Goal: Information Seeking & Learning: Check status

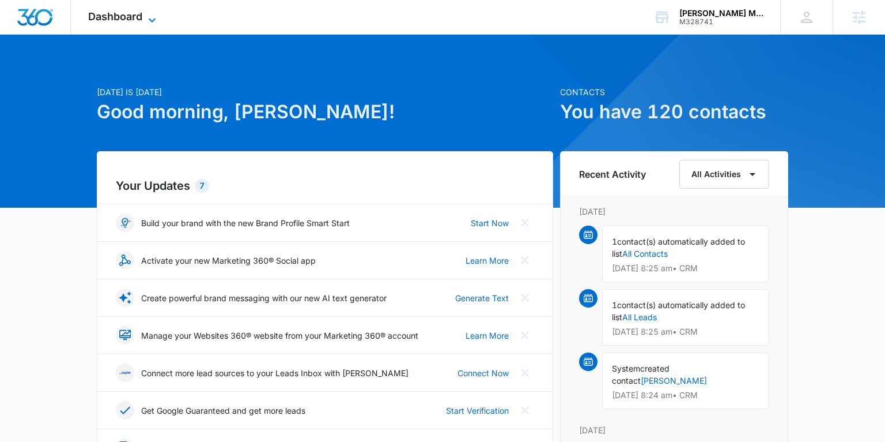
click at [134, 17] on span "Dashboard" at bounding box center [115, 16] width 54 height 12
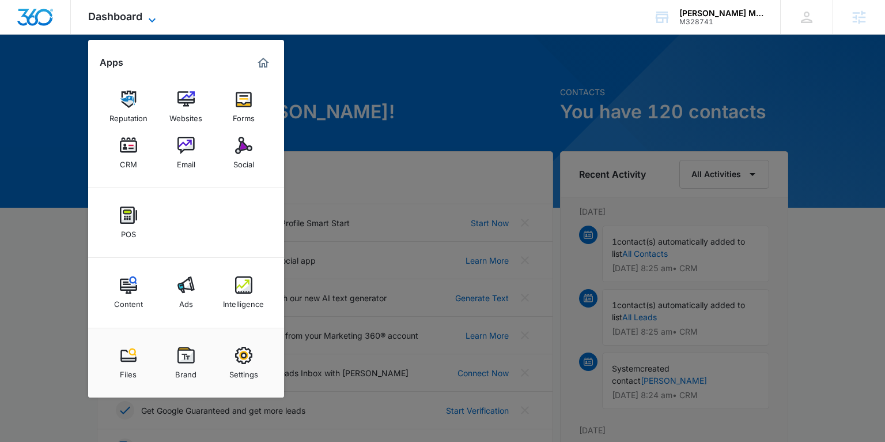
click at [129, 17] on span "Dashboard" at bounding box center [115, 16] width 54 height 12
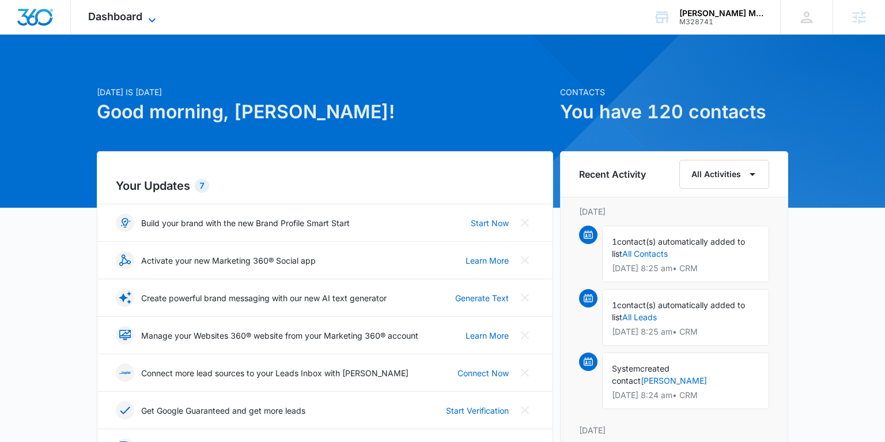
click at [129, 17] on span "Dashboard" at bounding box center [115, 16] width 54 height 12
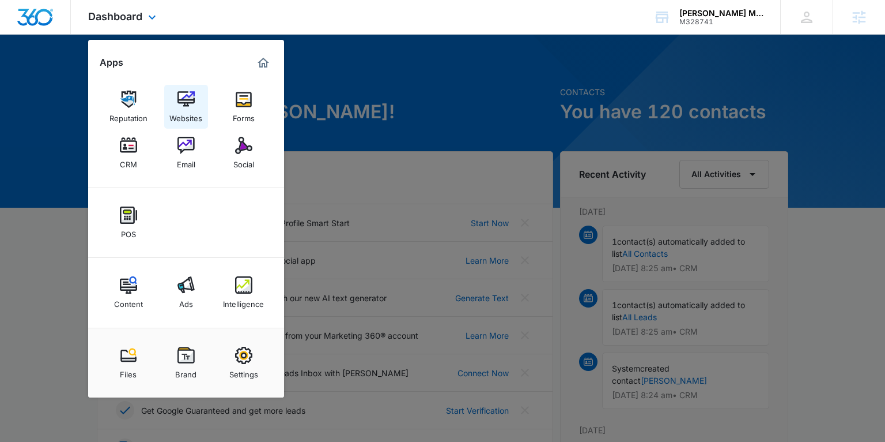
click at [184, 107] on img at bounding box center [186, 99] width 17 height 17
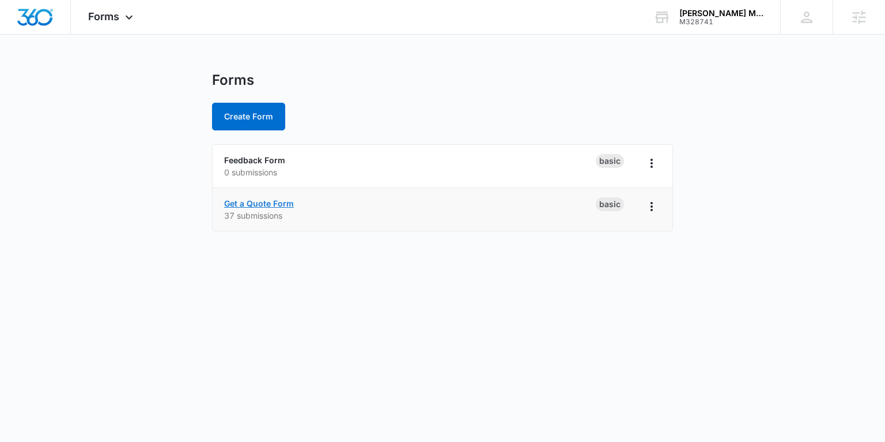
click at [281, 205] on link "Get a Quote Form" at bounding box center [259, 203] width 70 height 10
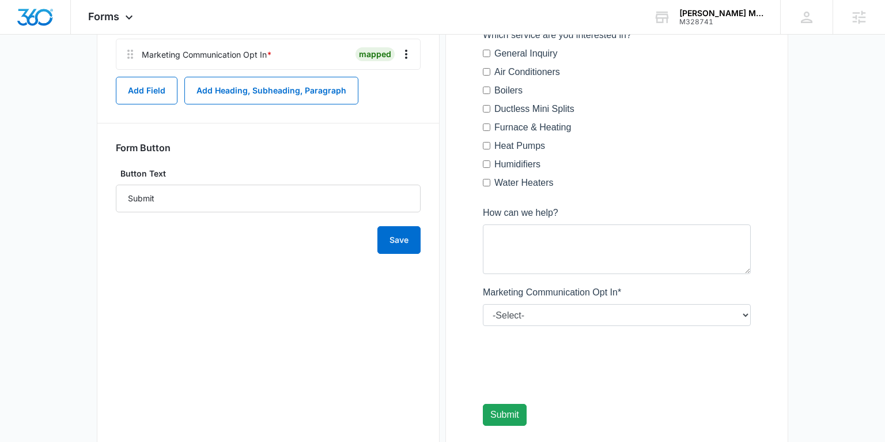
scroll to position [428, 0]
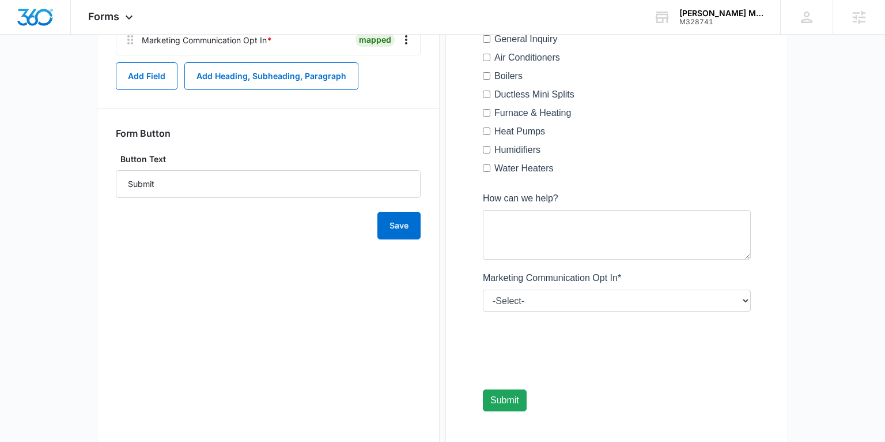
click at [500, 353] on div at bounding box center [617, 120] width 305 height 651
drag, startPoint x: 518, startPoint y: 360, endPoint x: 484, endPoint y: 321, distance: 52.3
click at [484, 321] on div at bounding box center [617, 120] width 305 height 651
drag, startPoint x: 482, startPoint y: 315, endPoint x: 526, endPoint y: 351, distance: 56.1
click at [526, 351] on div at bounding box center [617, 120] width 305 height 651
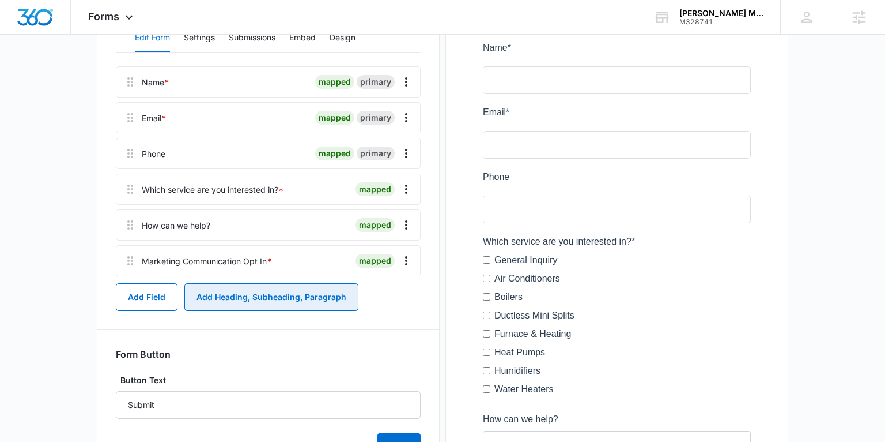
scroll to position [0, 0]
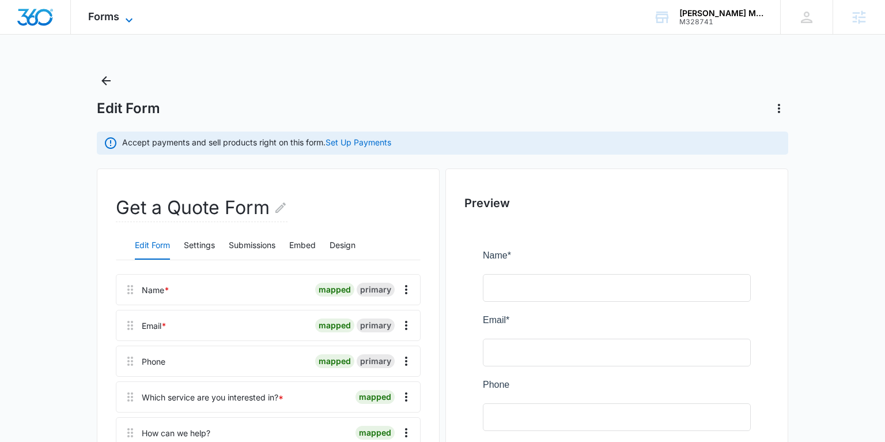
click at [126, 18] on icon at bounding box center [129, 20] width 14 height 14
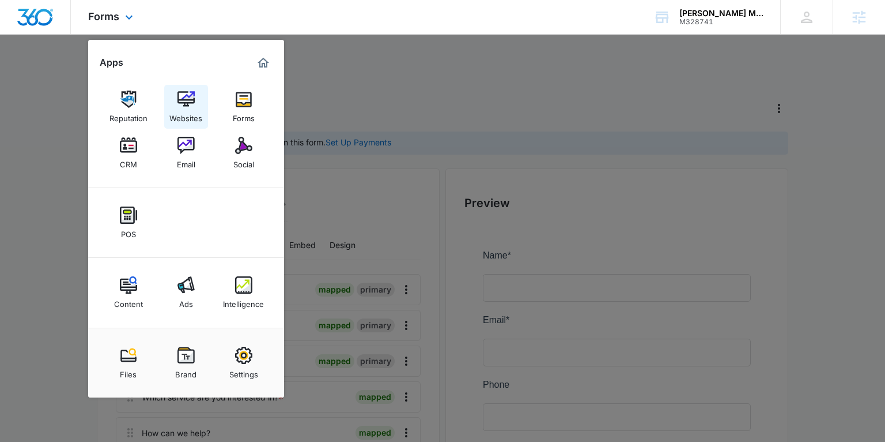
click at [176, 110] on div "Websites" at bounding box center [185, 115] width 33 height 15
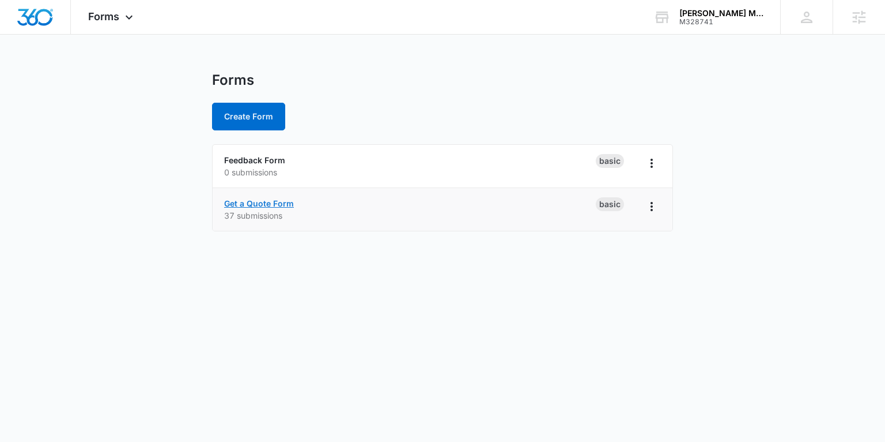
click at [272, 202] on link "Get a Quote Form" at bounding box center [259, 203] width 70 height 10
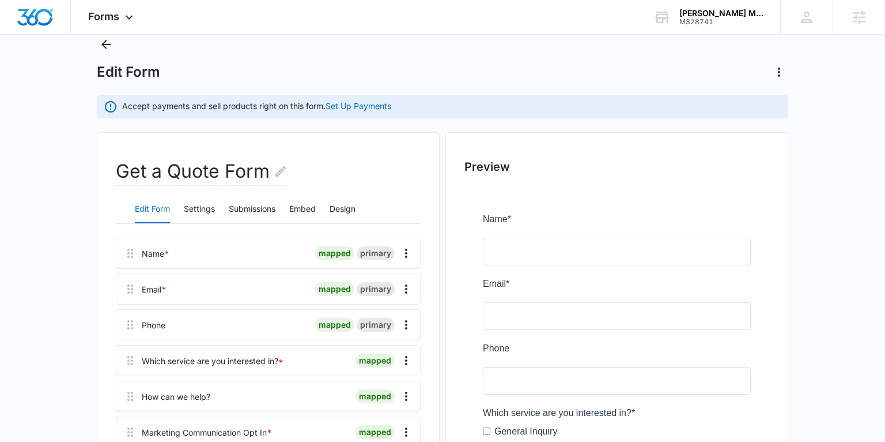
scroll to position [38, 0]
click at [344, 204] on button "Design" at bounding box center [343, 208] width 26 height 28
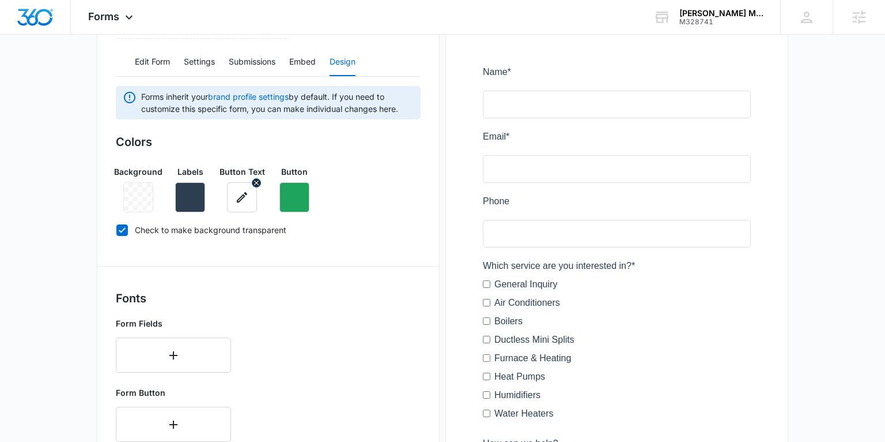
scroll to position [187, 0]
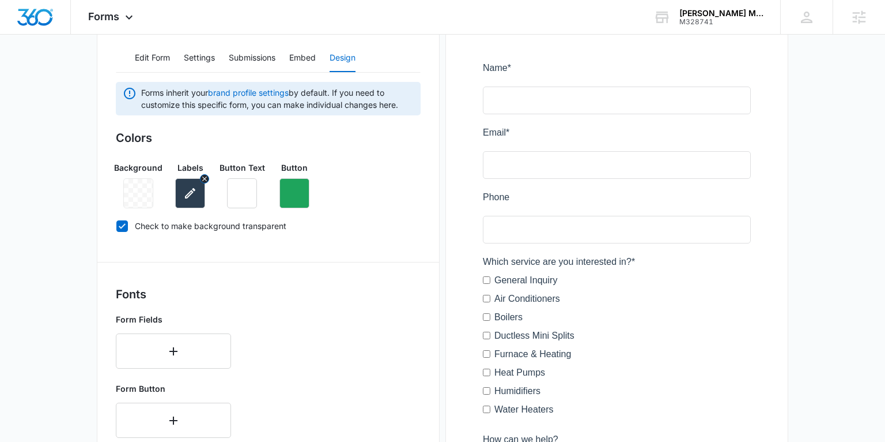
click at [194, 196] on icon "button" at bounding box center [190, 193] width 14 height 14
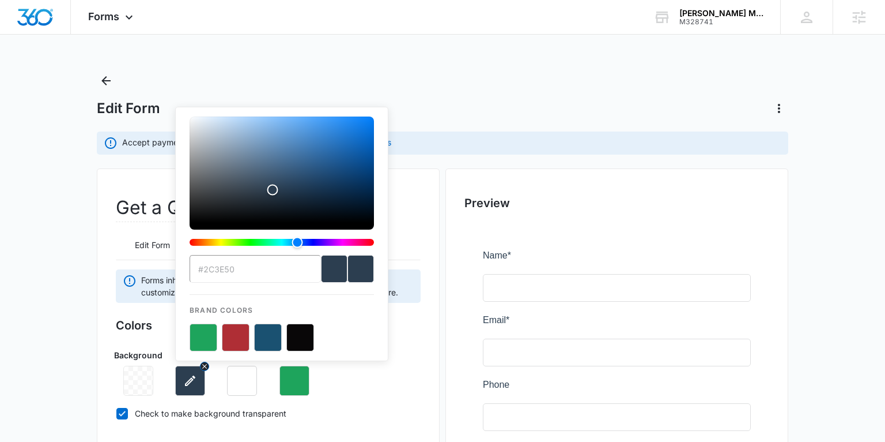
scroll to position [1, 0]
drag, startPoint x: 239, startPoint y: 266, endPoint x: 193, endPoint y: 267, distance: 45.5
click at [193, 267] on input "#2C3E50" at bounding box center [255, 268] width 131 height 28
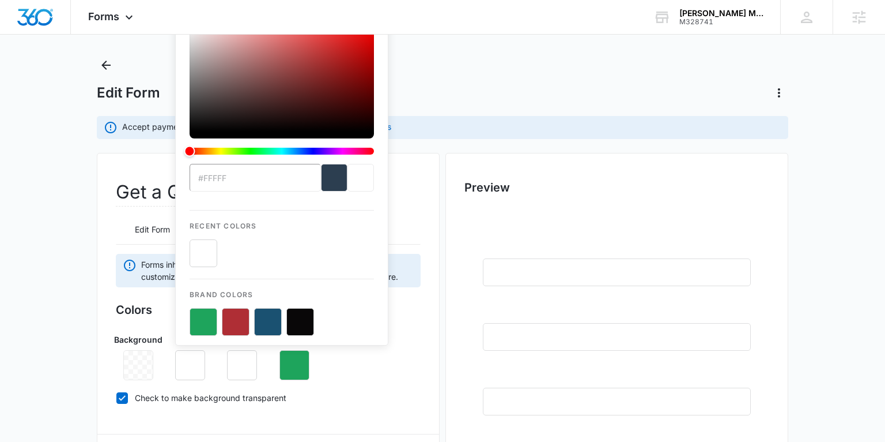
type input "#fff"
click at [200, 261] on button "color-picker-container" at bounding box center [204, 253] width 28 height 28
click at [206, 256] on button "color-picker-container" at bounding box center [204, 254] width 28 height 28
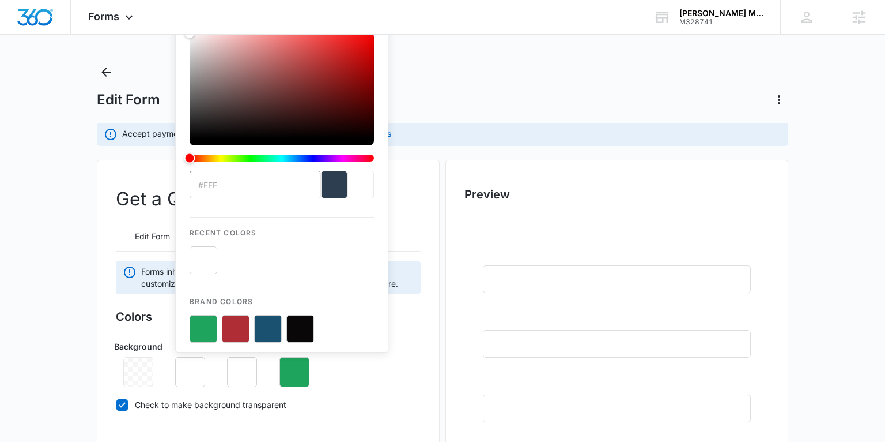
click at [231, 184] on input "#fff" at bounding box center [255, 185] width 131 height 28
click at [361, 186] on div "current color selection" at bounding box center [361, 185] width 27 height 28
click at [357, 186] on div "current color selection" at bounding box center [361, 185] width 27 height 28
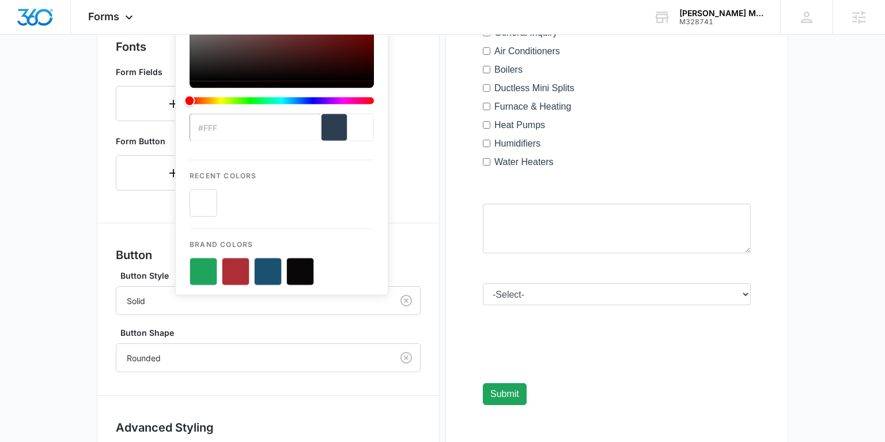
scroll to position [529, 0]
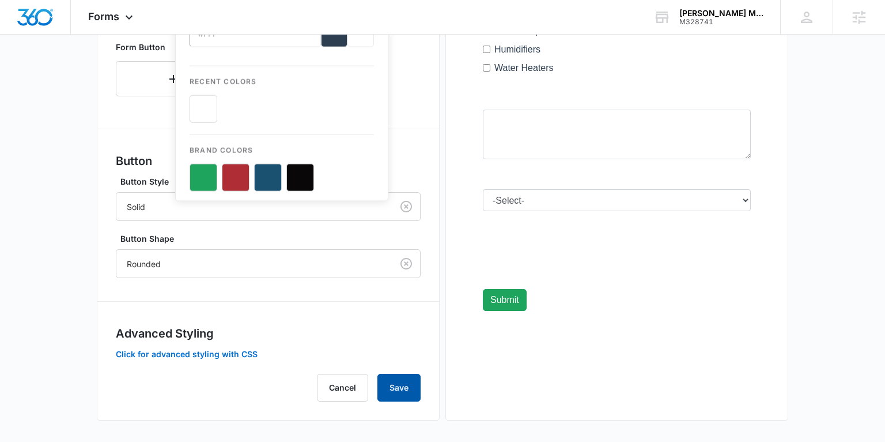
click at [390, 387] on button "Save" at bounding box center [399, 388] width 43 height 28
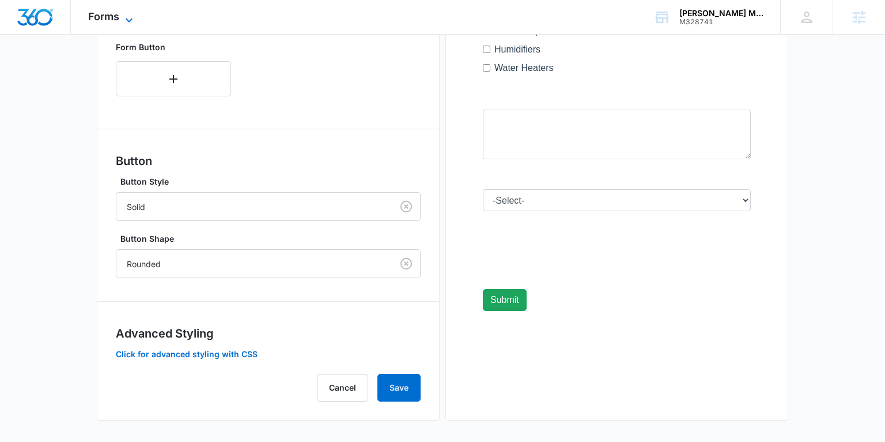
click at [129, 16] on icon at bounding box center [129, 20] width 14 height 14
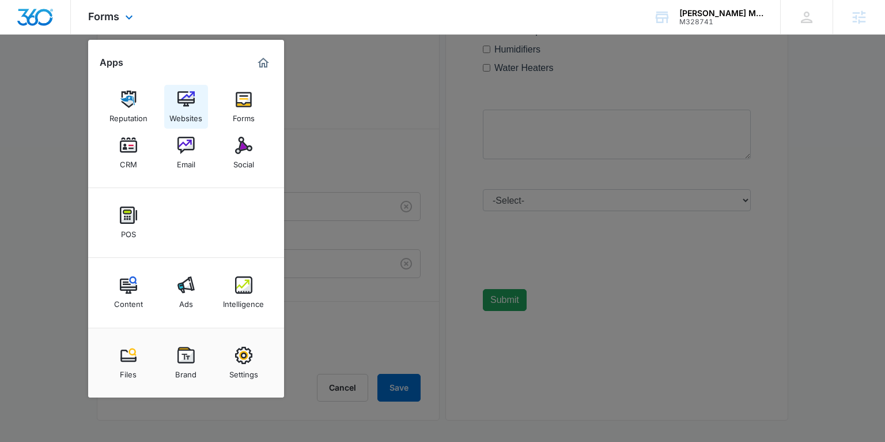
click at [192, 103] on img at bounding box center [186, 99] width 17 height 17
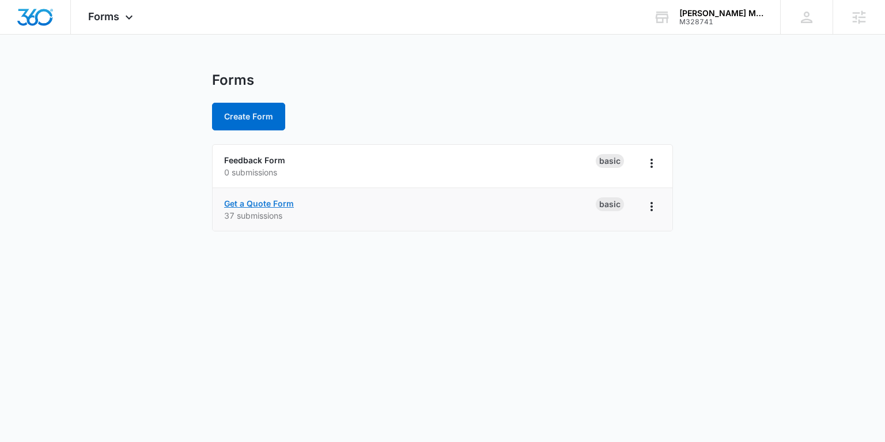
click at [248, 202] on link "Get a Quote Form" at bounding box center [259, 203] width 70 height 10
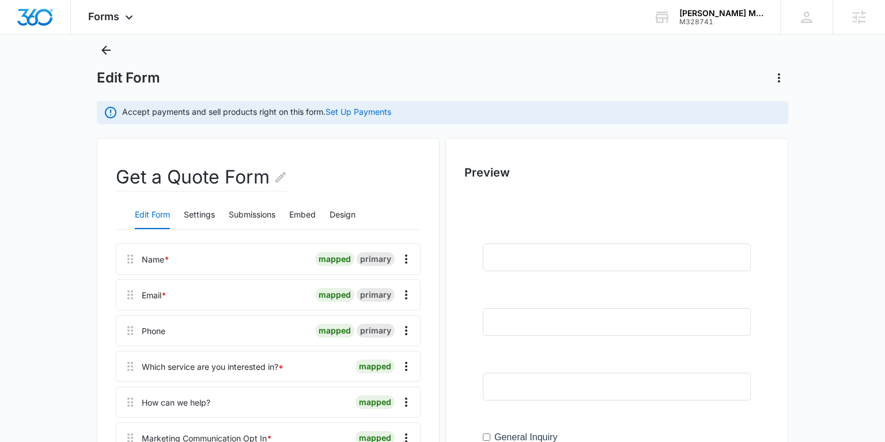
scroll to position [55, 0]
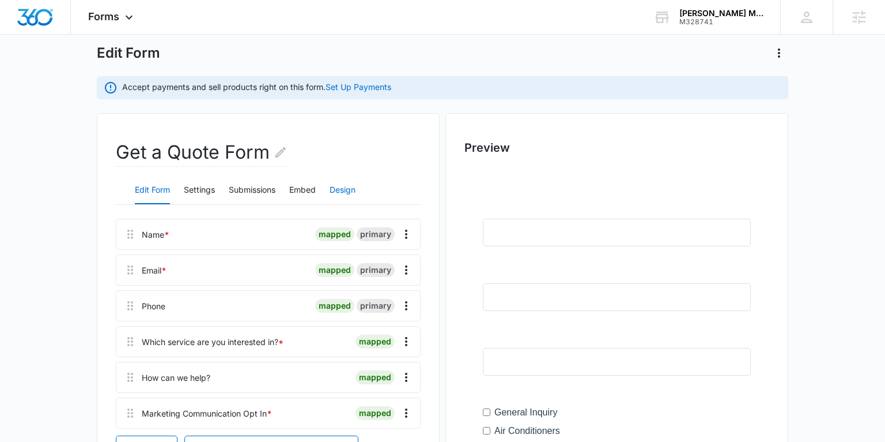
click at [347, 190] on button "Design" at bounding box center [343, 190] width 26 height 28
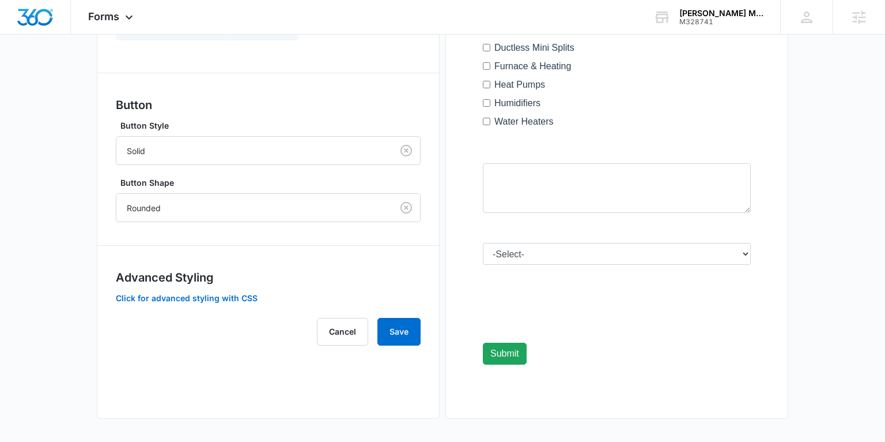
scroll to position [529, 0]
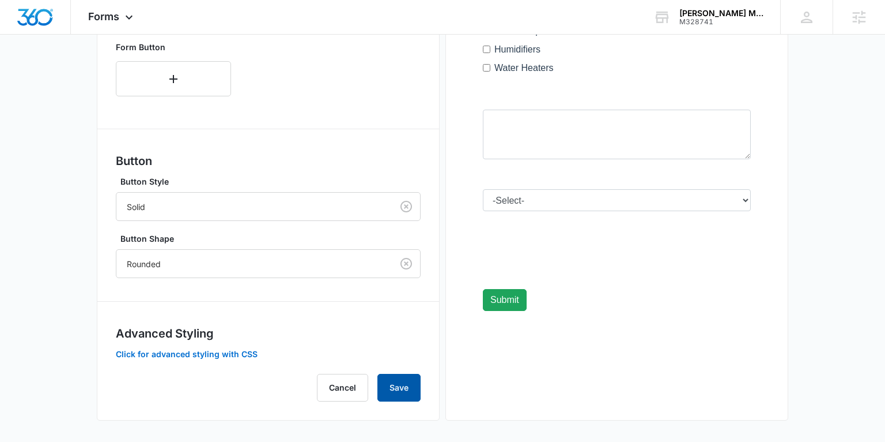
click at [393, 379] on button "Save" at bounding box center [399, 388] width 43 height 28
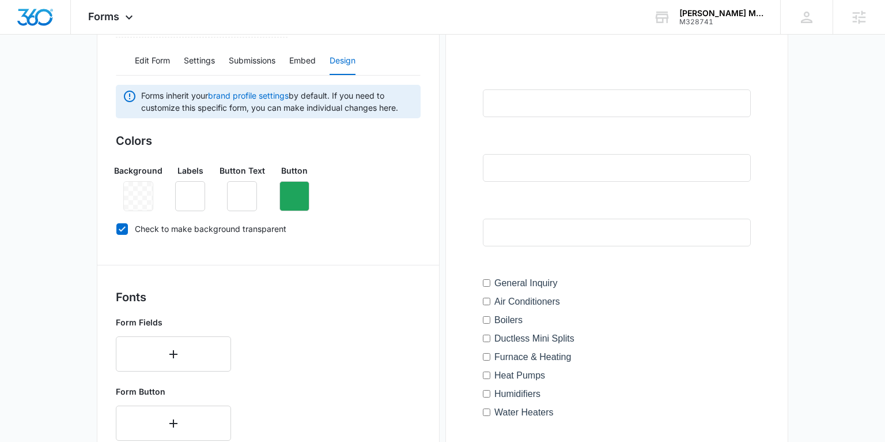
scroll to position [187, 0]
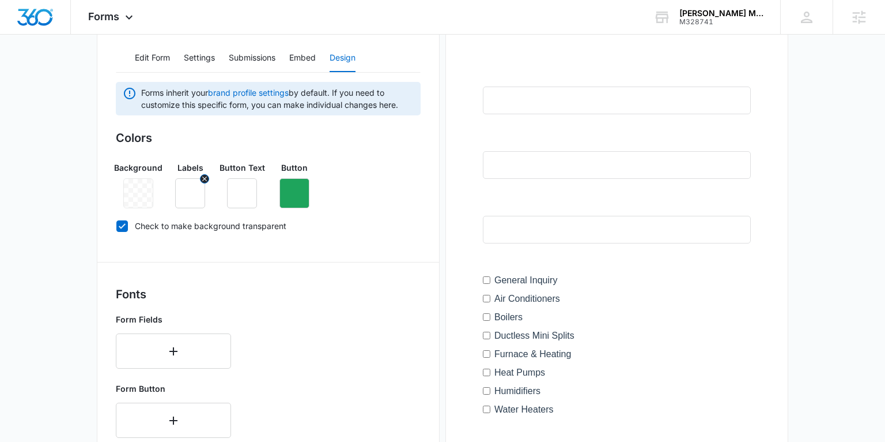
click at [193, 190] on icon "button" at bounding box center [190, 193] width 14 height 14
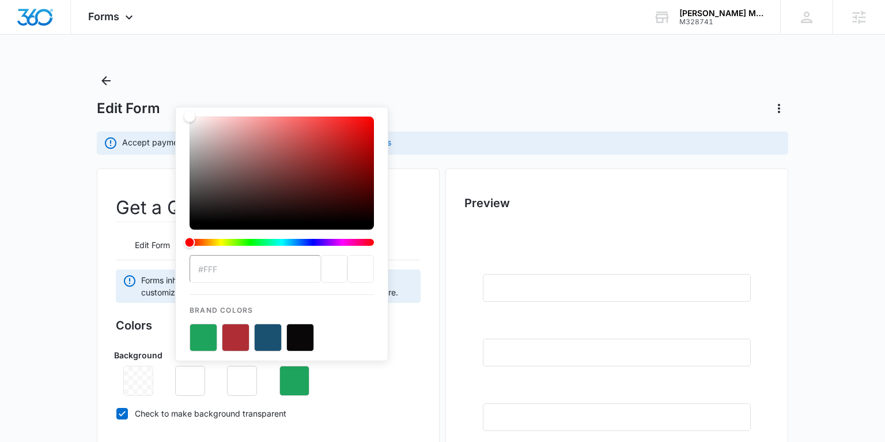
click at [303, 336] on button "color-picker-container" at bounding box center [301, 337] width 28 height 28
type input "#090708"
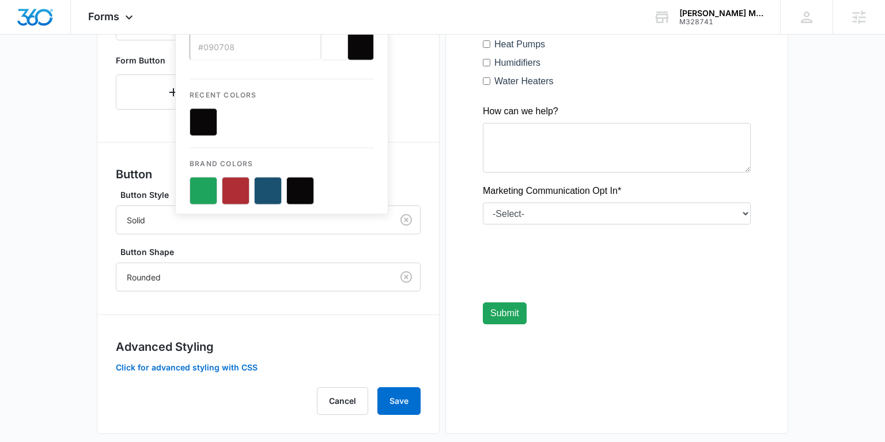
scroll to position [529, 0]
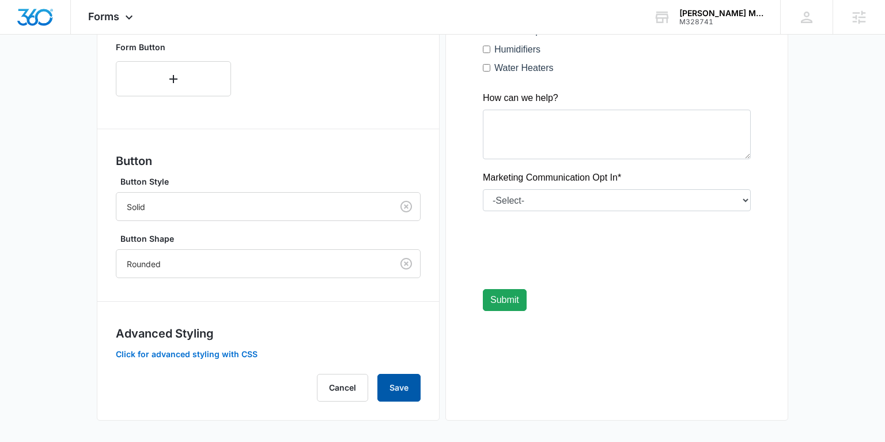
click at [406, 385] on button "Save" at bounding box center [399, 388] width 43 height 28
click at [400, 379] on button "Save" at bounding box center [399, 388] width 43 height 28
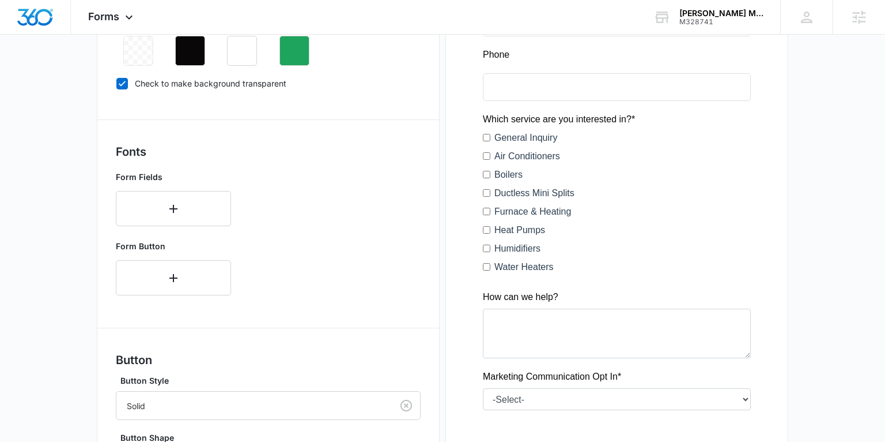
scroll to position [271, 0]
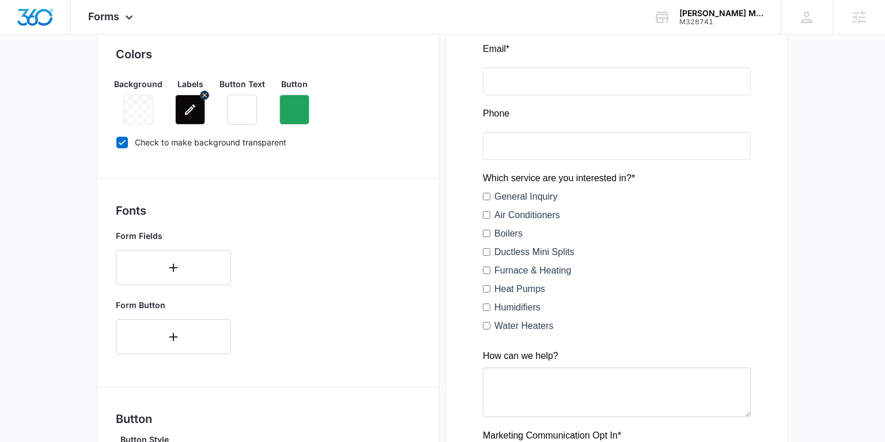
click at [188, 108] on icon "button" at bounding box center [190, 110] width 14 height 14
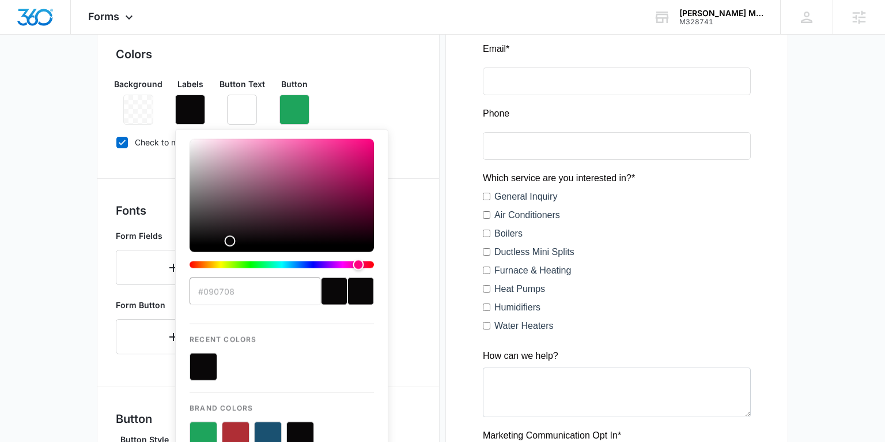
click at [266, 428] on button "color-picker-container" at bounding box center [268, 435] width 28 height 28
type input "#1A5171"
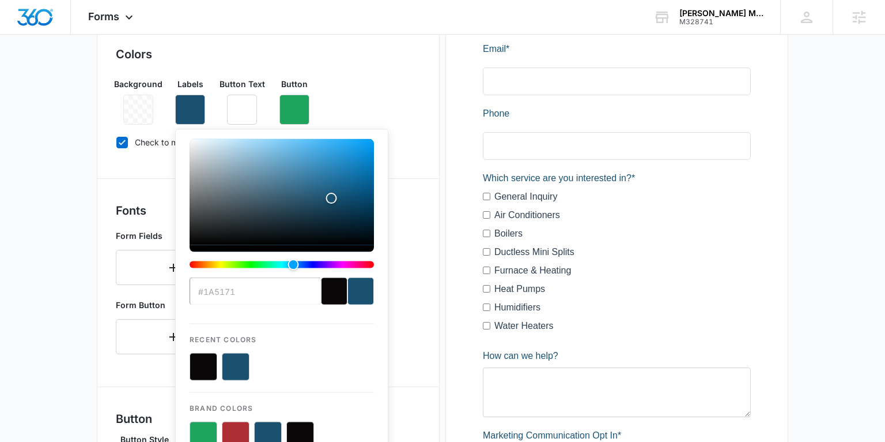
click at [239, 293] on input "#1A5171" at bounding box center [255, 291] width 131 height 28
click at [240, 292] on input "#1A5171" at bounding box center [255, 291] width 131 height 28
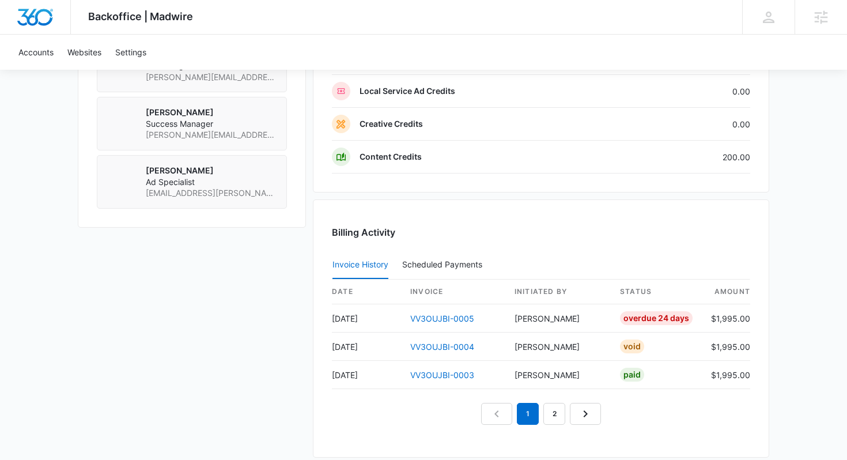
scroll to position [1117, 0]
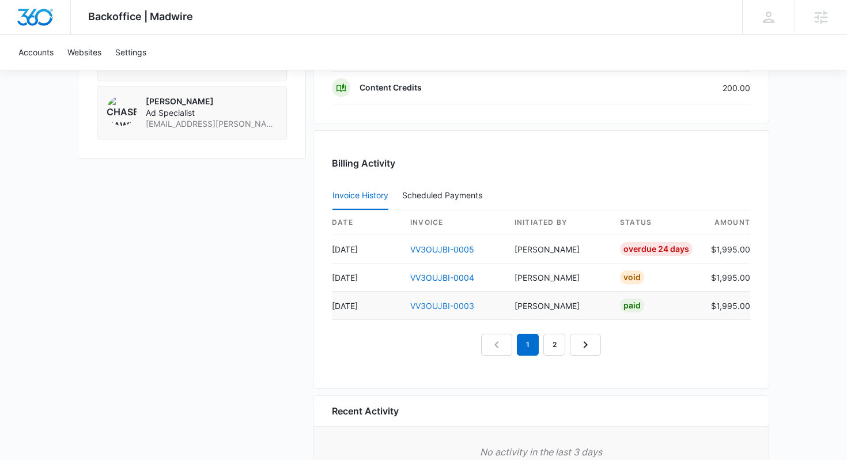
click at [432, 304] on link "VV3OUJBI-0003" at bounding box center [442, 306] width 64 height 10
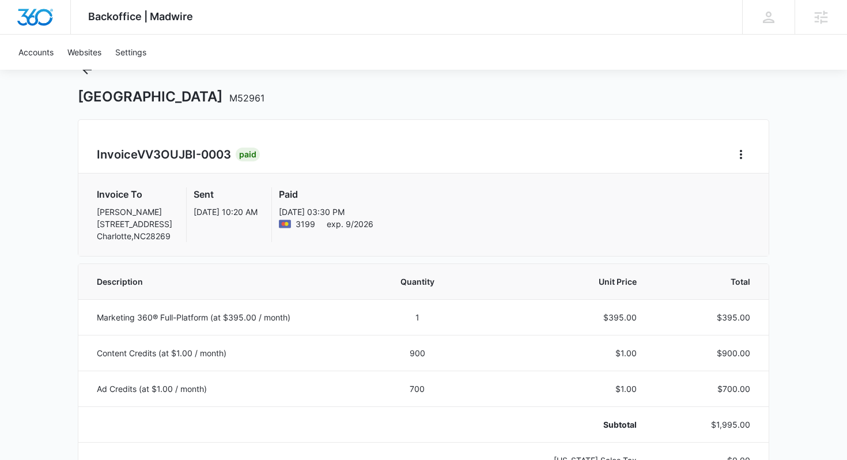
scroll to position [102, 0]
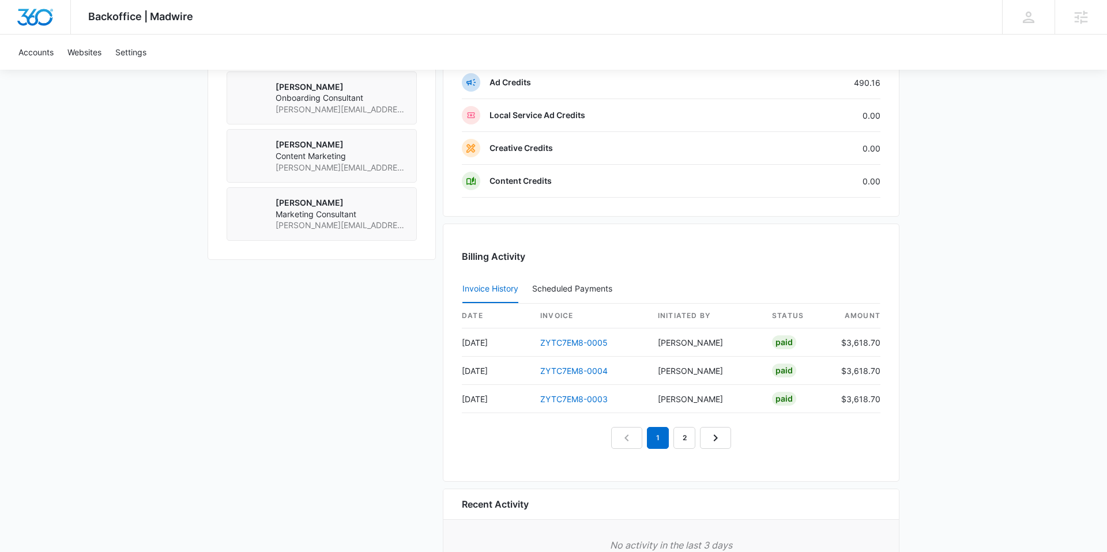
scroll to position [974, 0]
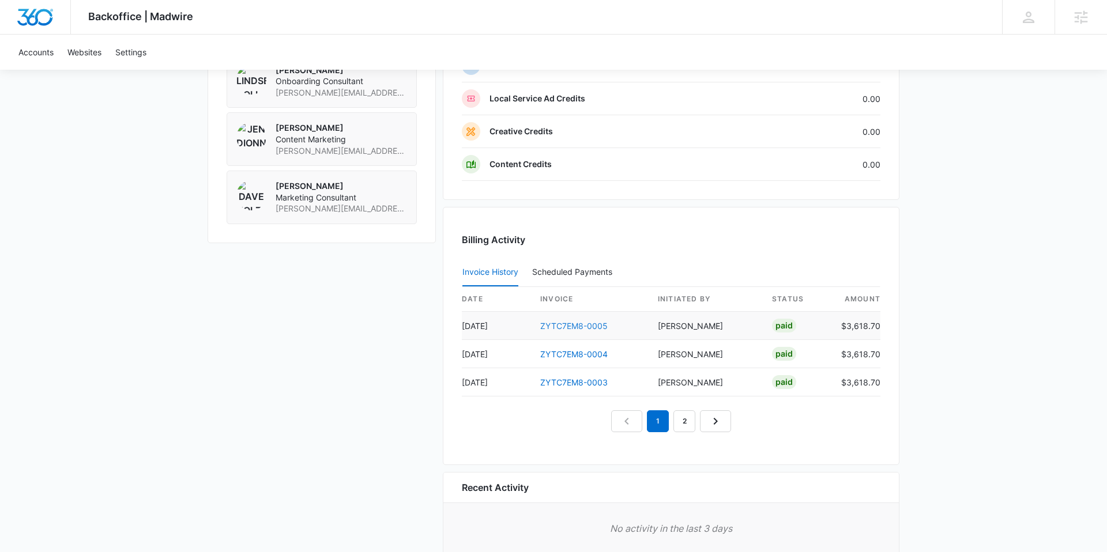
click at [559, 326] on link "ZYTC7EM8-0005" at bounding box center [573, 326] width 67 height 10
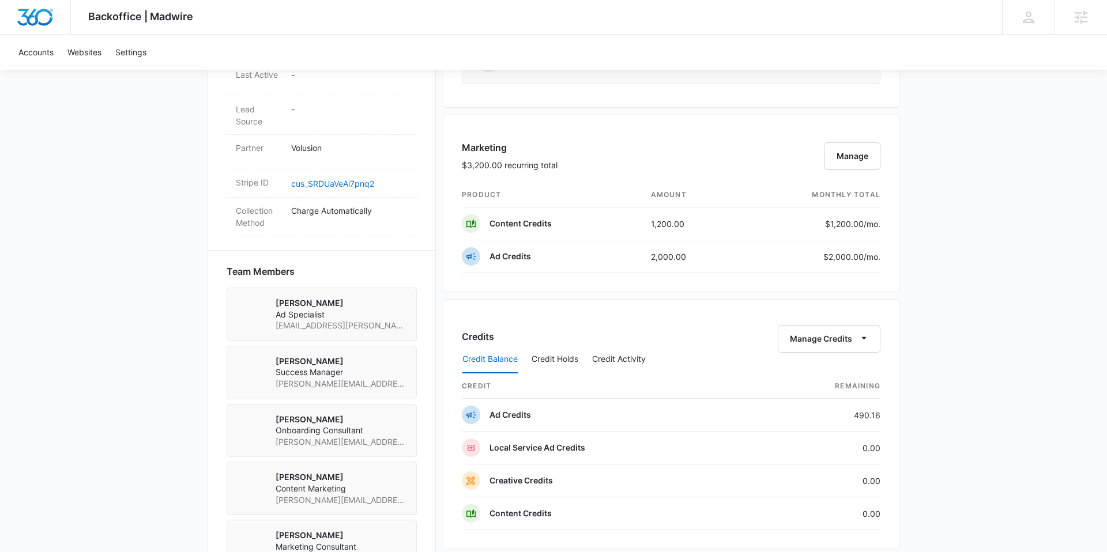
scroll to position [637, 0]
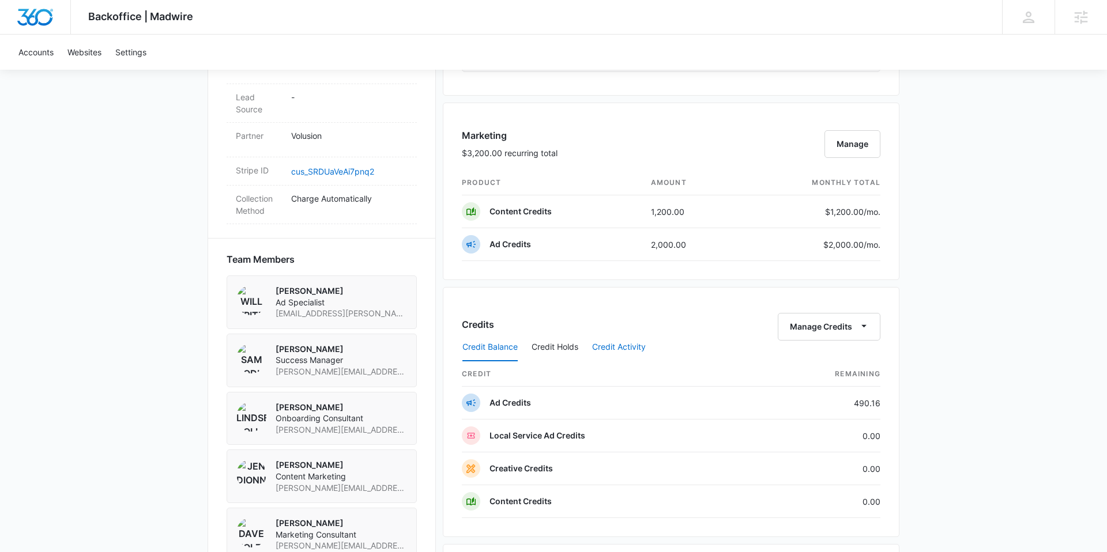
click at [616, 345] on button "Credit Activity" at bounding box center [619, 348] width 54 height 28
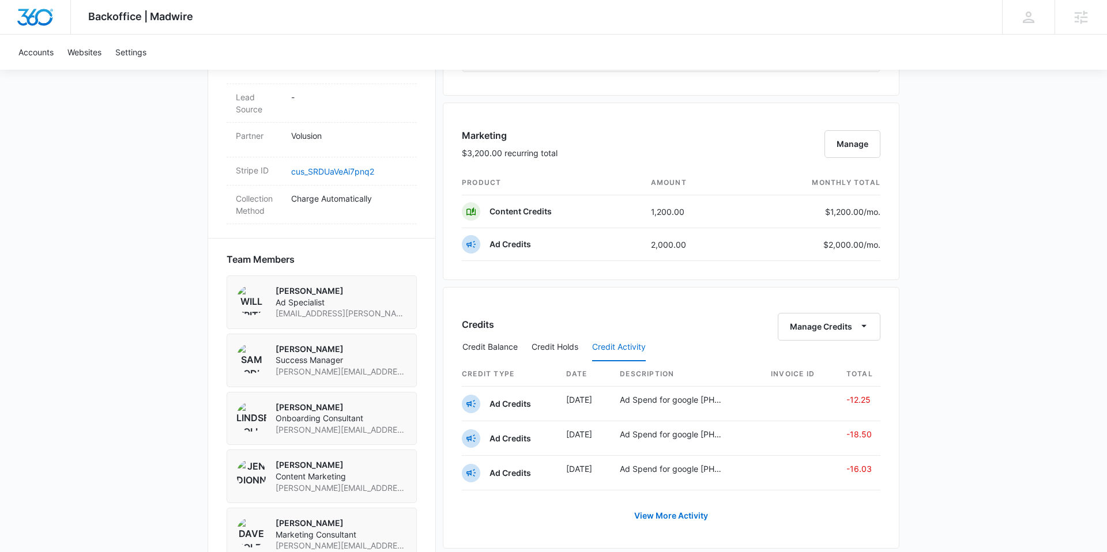
scroll to position [646, 0]
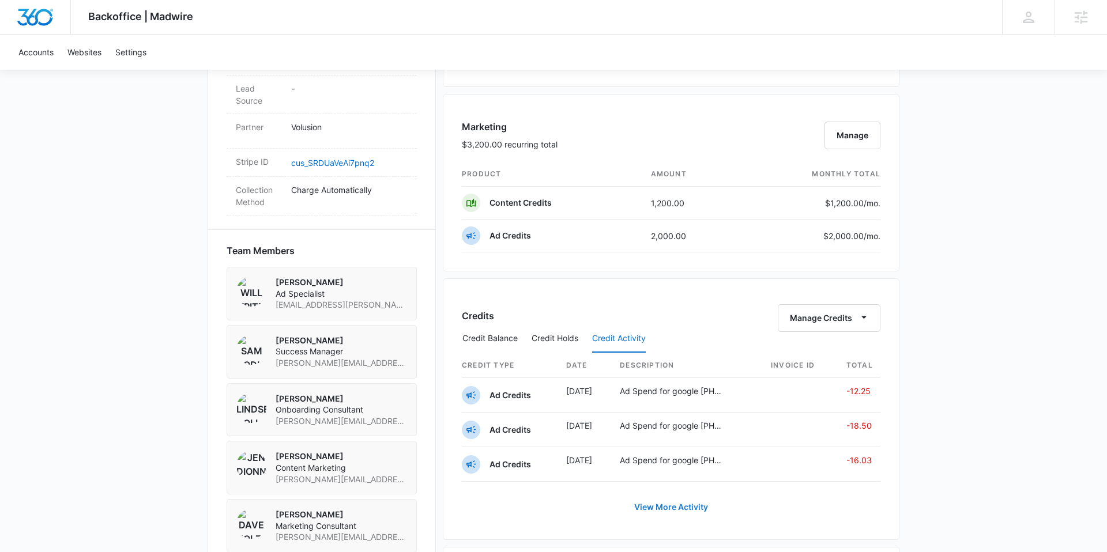
click at [675, 501] on link "View More Activity" at bounding box center [671, 507] width 97 height 28
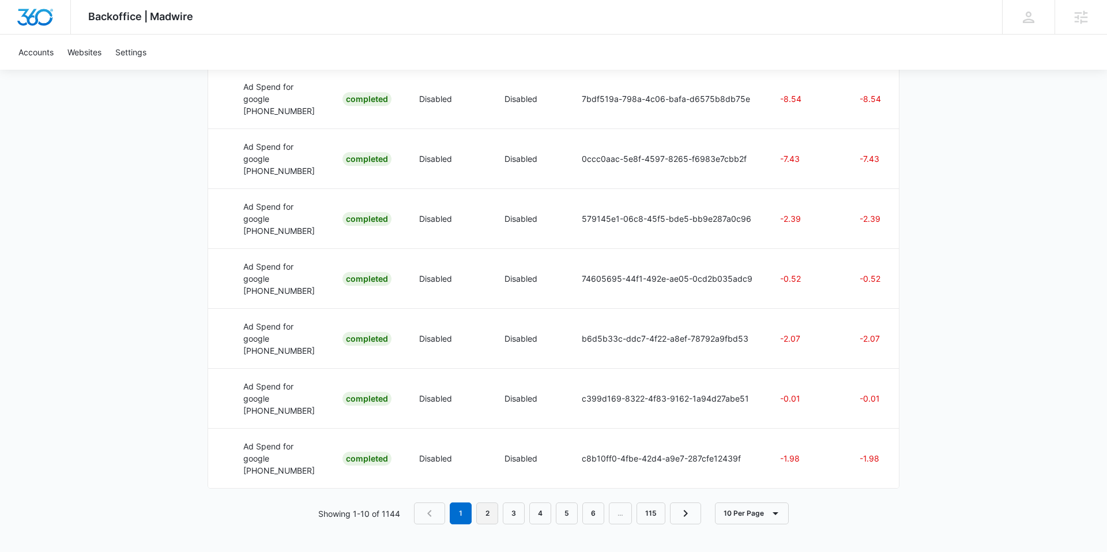
scroll to position [672, 0]
click at [484, 515] on link "2" at bounding box center [487, 514] width 22 height 22
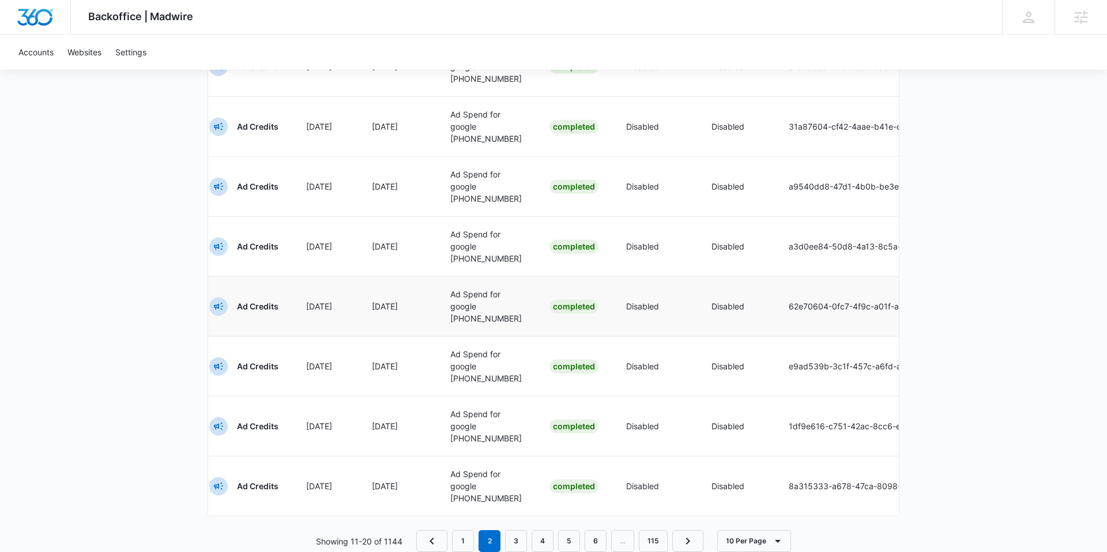
scroll to position [500, 0]
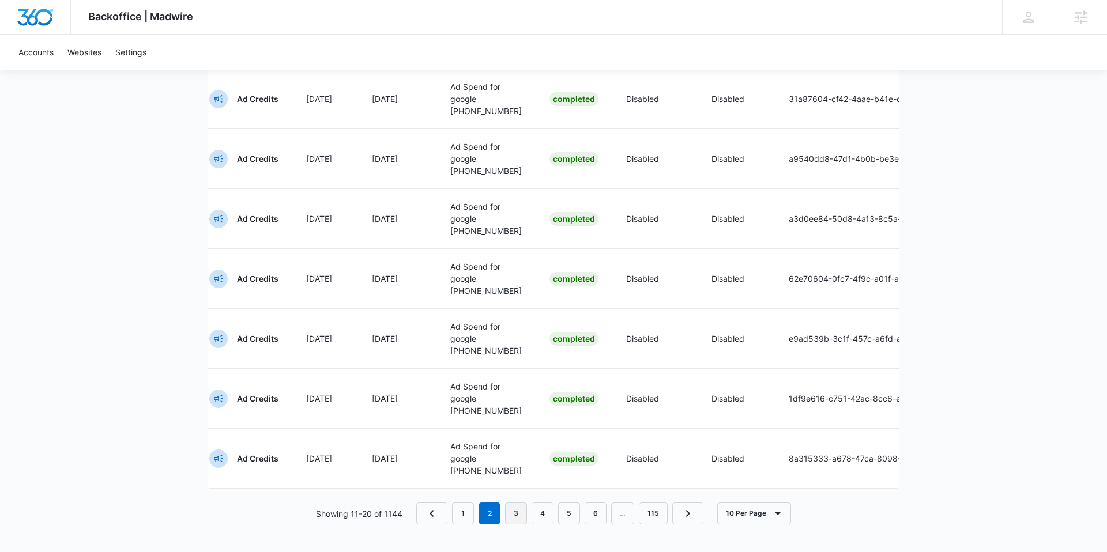
click at [515, 508] on link "3" at bounding box center [516, 514] width 22 height 22
click at [548, 512] on link "4" at bounding box center [543, 514] width 22 height 22
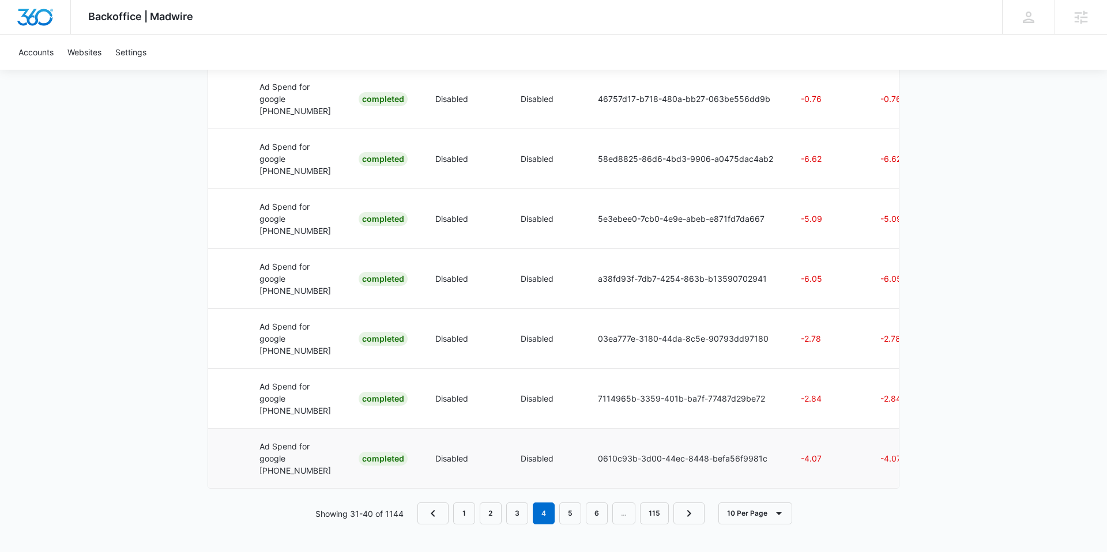
scroll to position [0, 258]
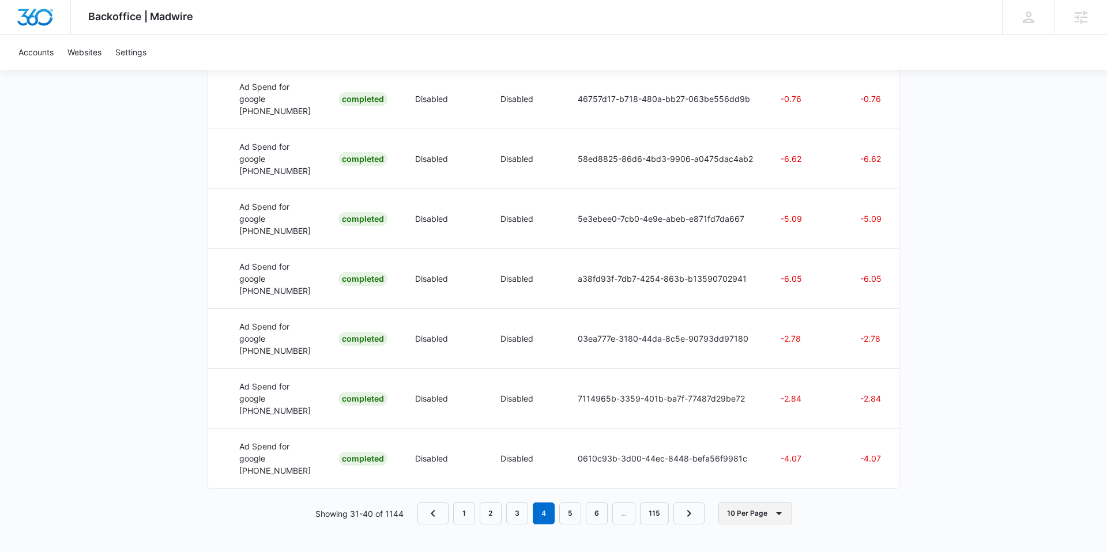
click at [754, 517] on button "10 Per Page" at bounding box center [755, 514] width 74 height 22
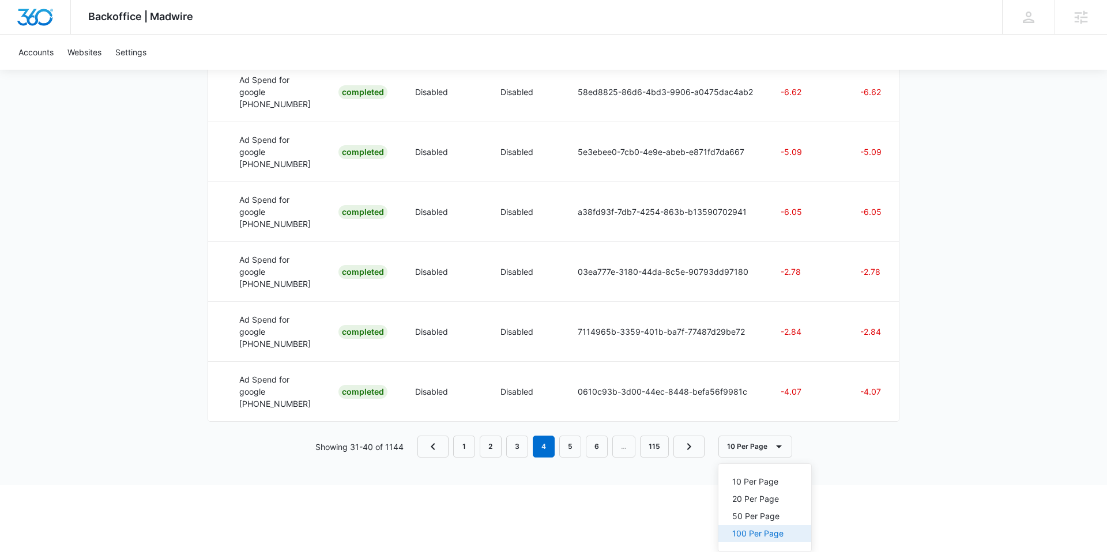
click at [751, 530] on div "100 Per Page" at bounding box center [757, 534] width 51 height 8
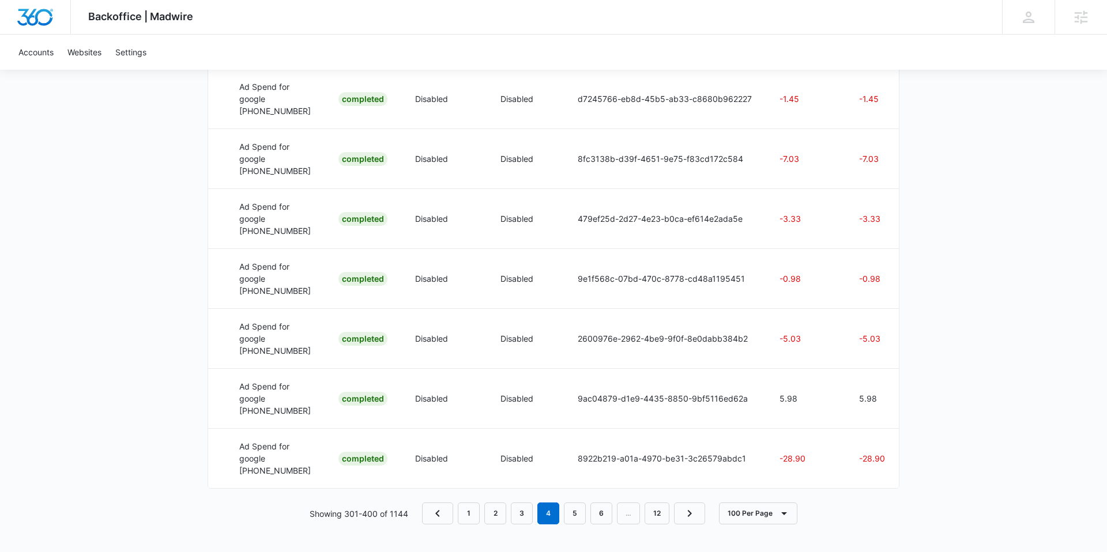
scroll to position [6986, 0]
click at [583, 515] on link "5" at bounding box center [575, 514] width 22 height 22
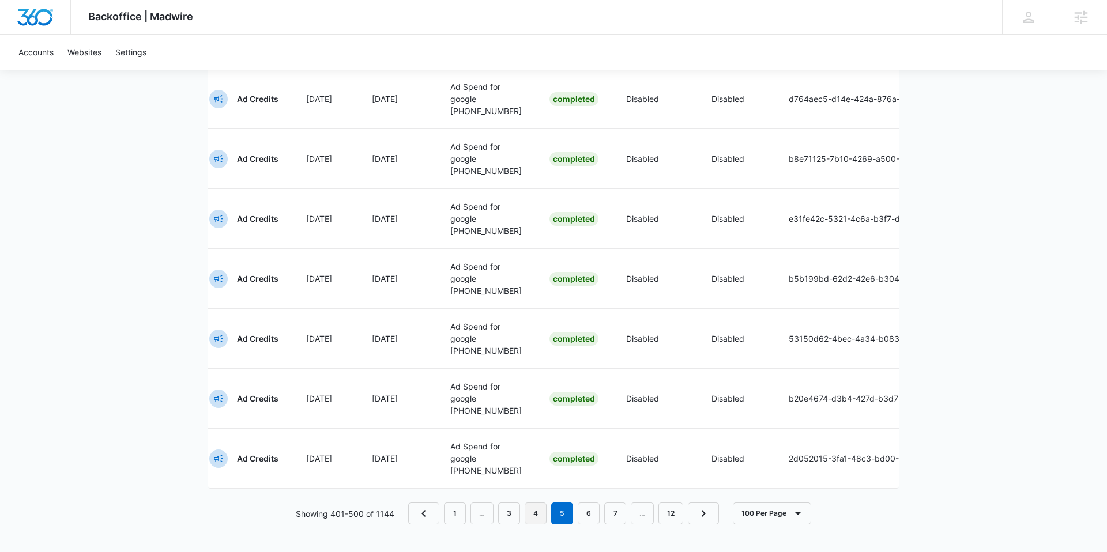
click at [538, 510] on link "4" at bounding box center [536, 514] width 22 height 22
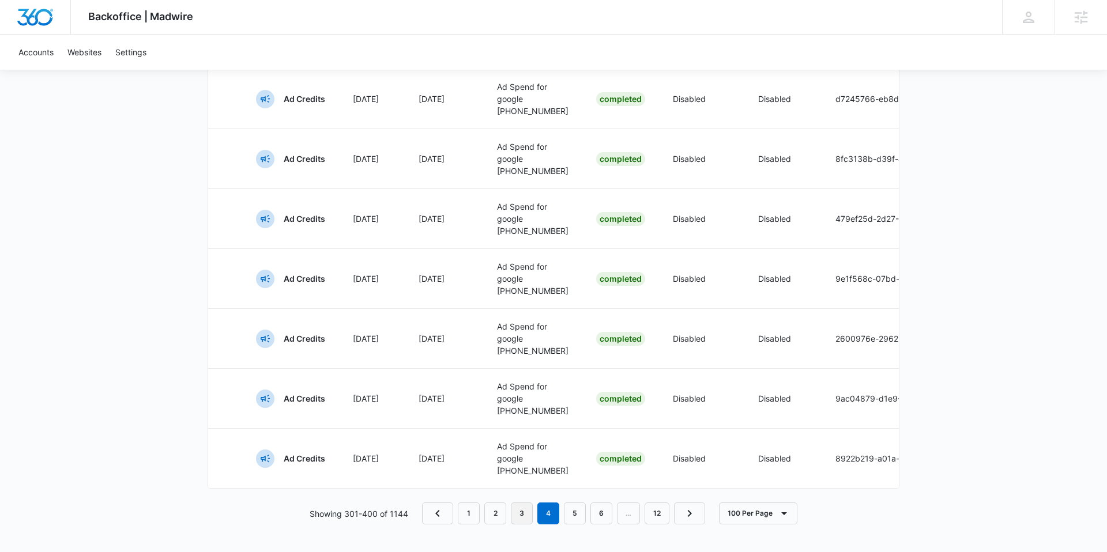
click at [519, 514] on link "3" at bounding box center [522, 514] width 22 height 22
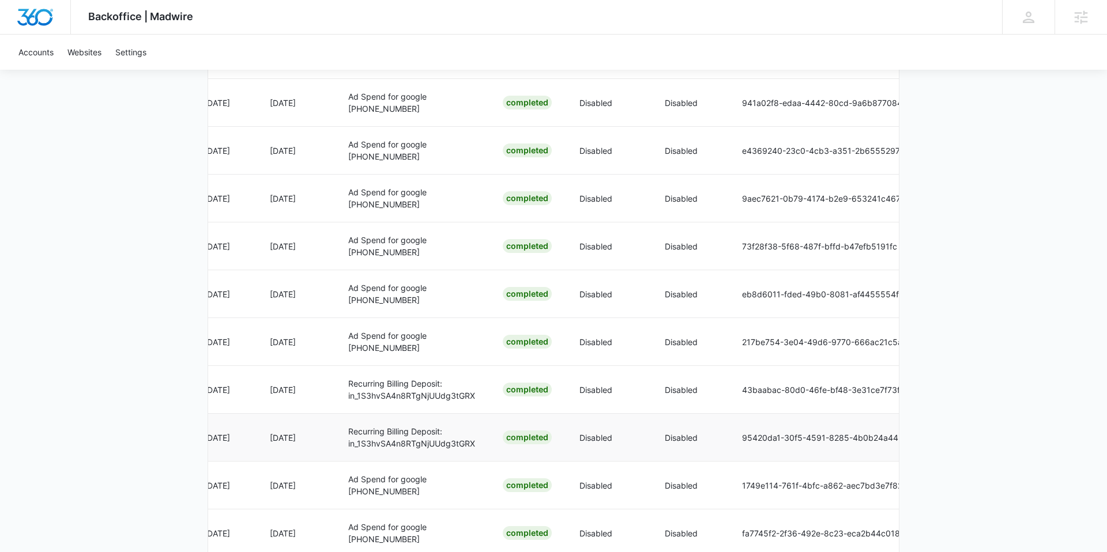
scroll to position [0, 361]
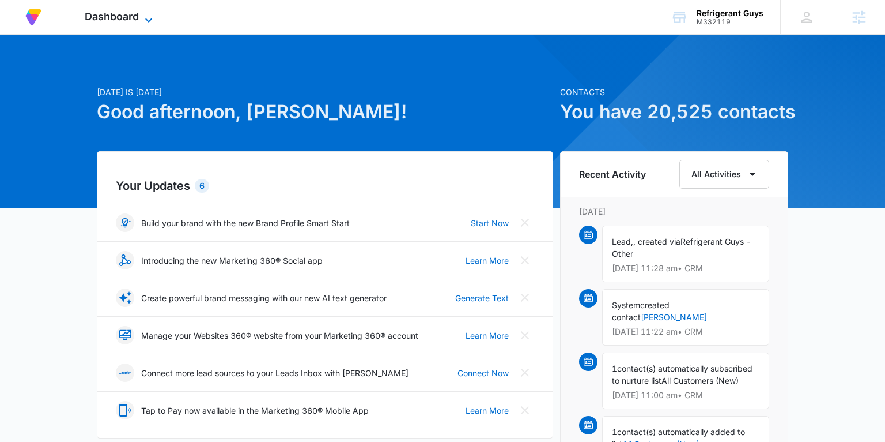
click at [142, 18] on icon at bounding box center [149, 20] width 14 height 14
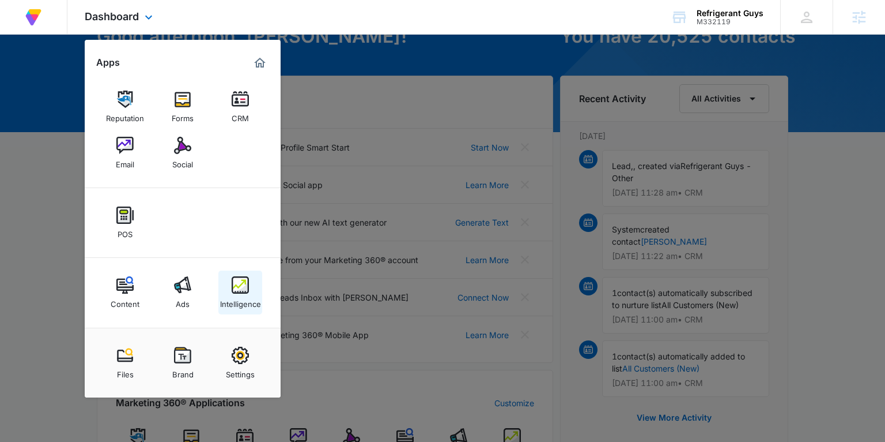
scroll to position [98, 0]
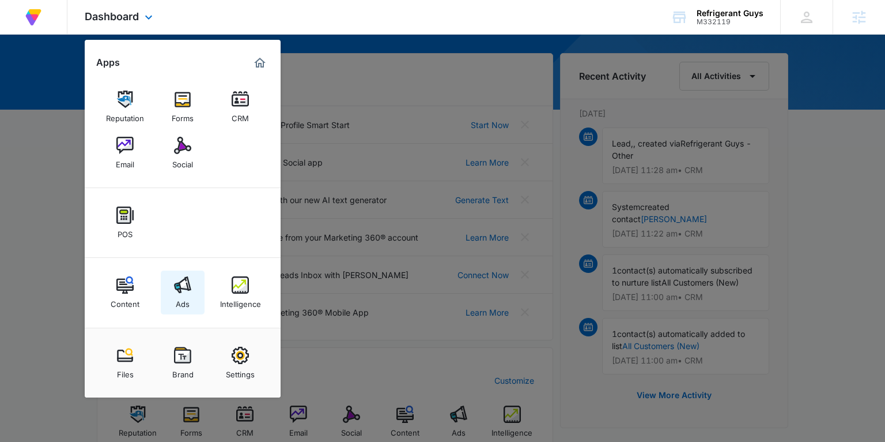
click at [182, 295] on div "Ads" at bounding box center [183, 300] width 14 height 15
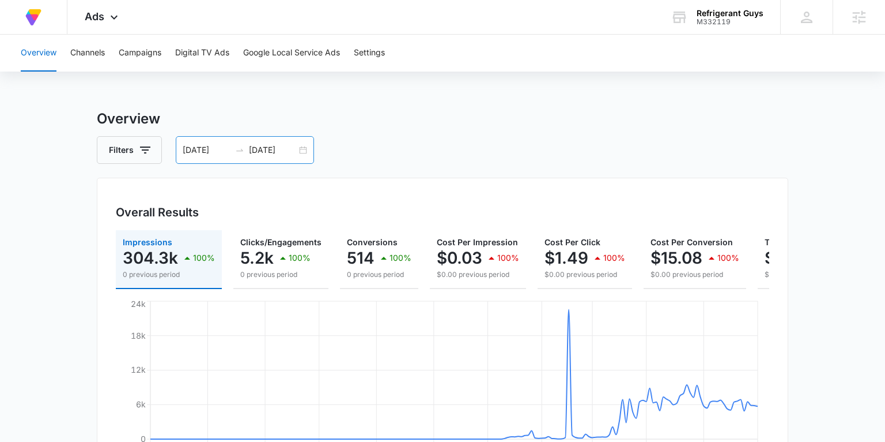
click at [305, 147] on div "[DATE] [DATE]" at bounding box center [245, 150] width 138 height 28
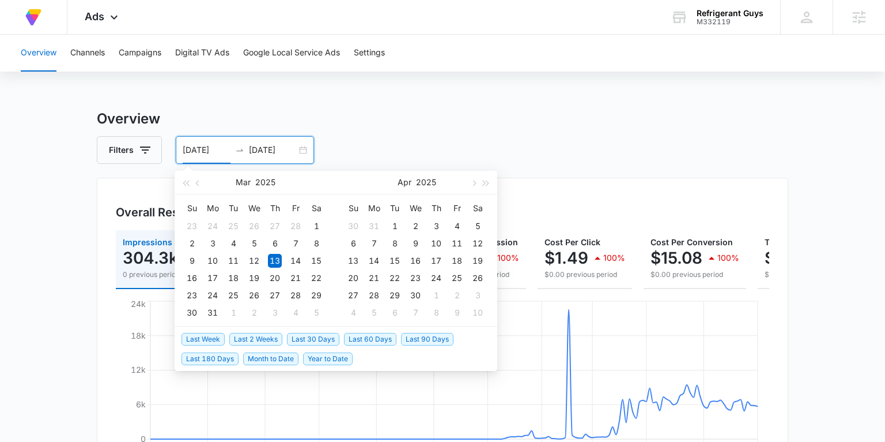
click at [322, 342] on span "Last 30 Days" at bounding box center [313, 339] width 52 height 13
type input "[DATE]"
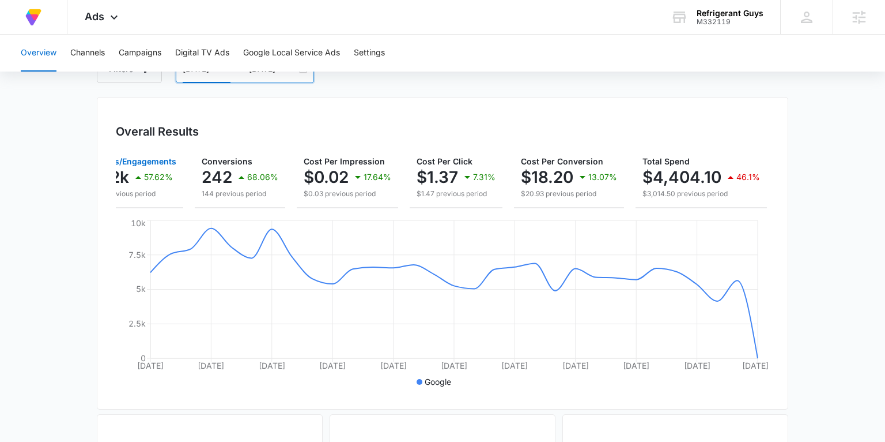
scroll to position [83, 0]
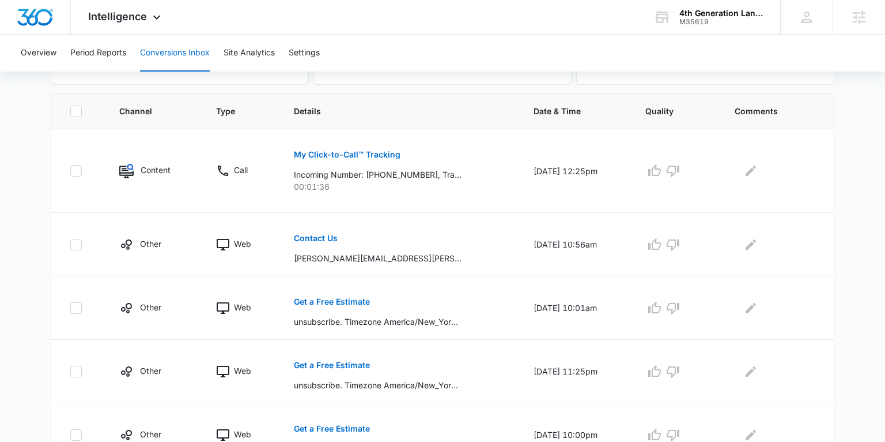
scroll to position [339, 0]
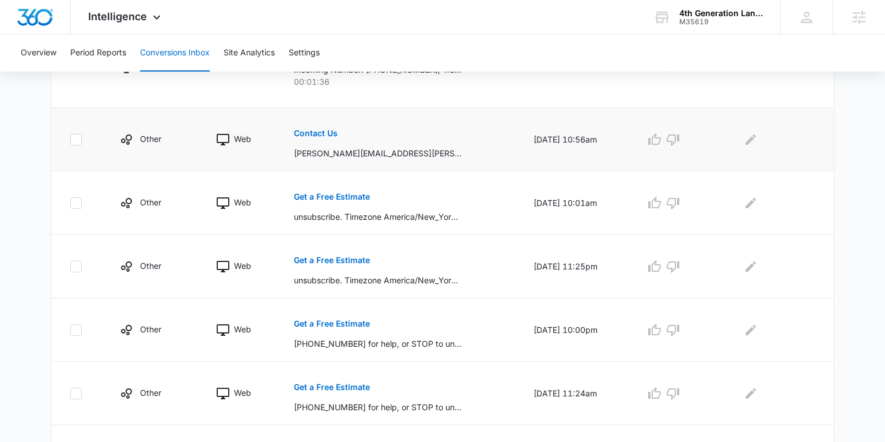
click at [310, 131] on p "Contact Us" at bounding box center [316, 133] width 44 height 8
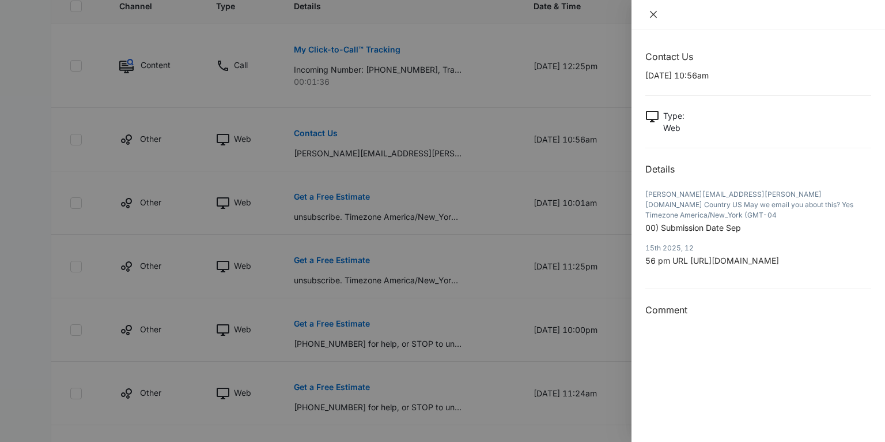
click at [652, 9] on button "Close" at bounding box center [654, 14] width 16 height 10
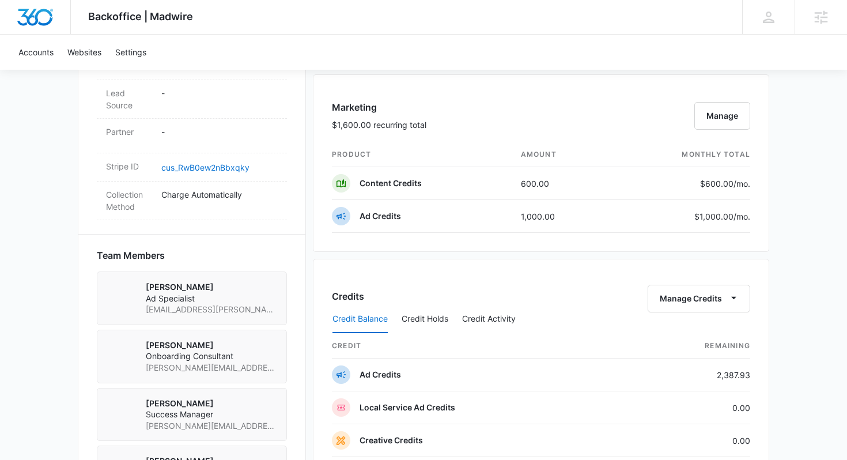
scroll to position [689, 0]
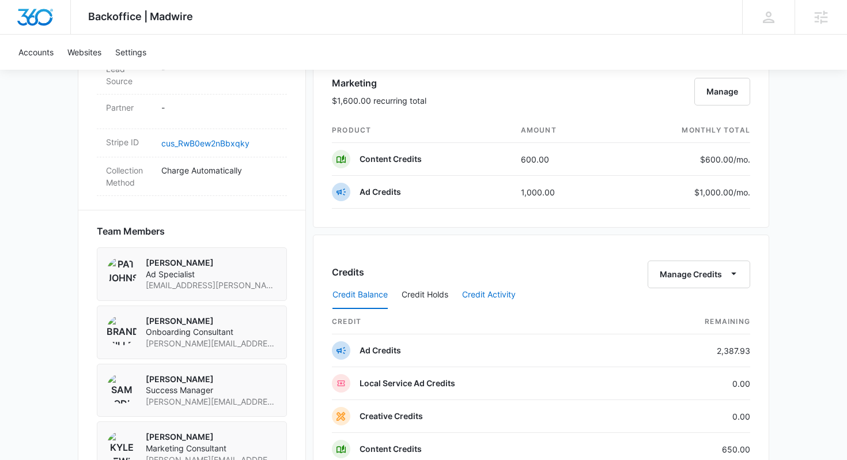
click at [487, 296] on button "Credit Activity" at bounding box center [489, 295] width 54 height 28
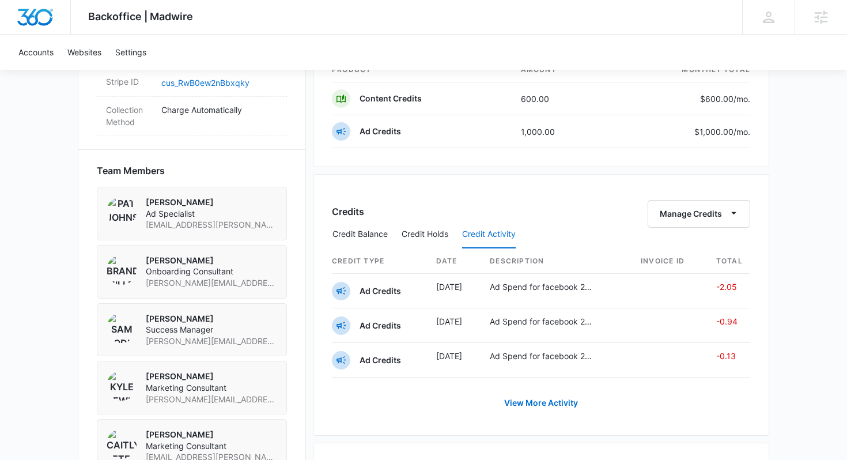
scroll to position [858, 0]
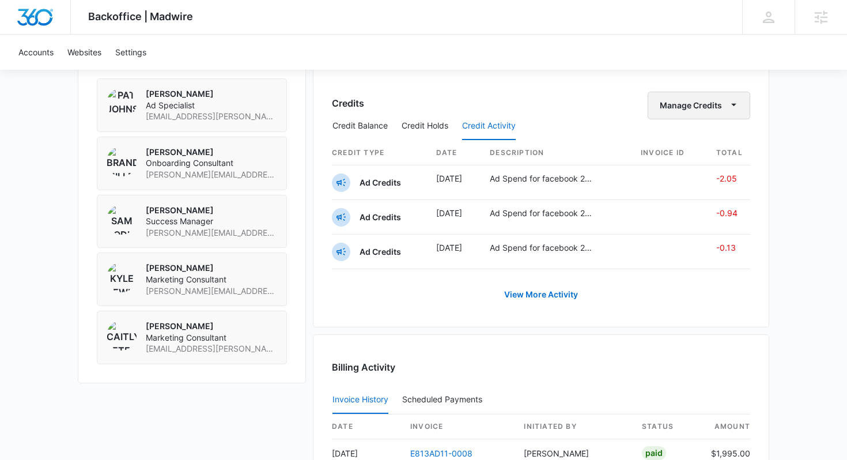
click at [678, 111] on button "Manage Credits" at bounding box center [699, 106] width 103 height 28
click at [566, 288] on link "View More Activity" at bounding box center [541, 295] width 97 height 28
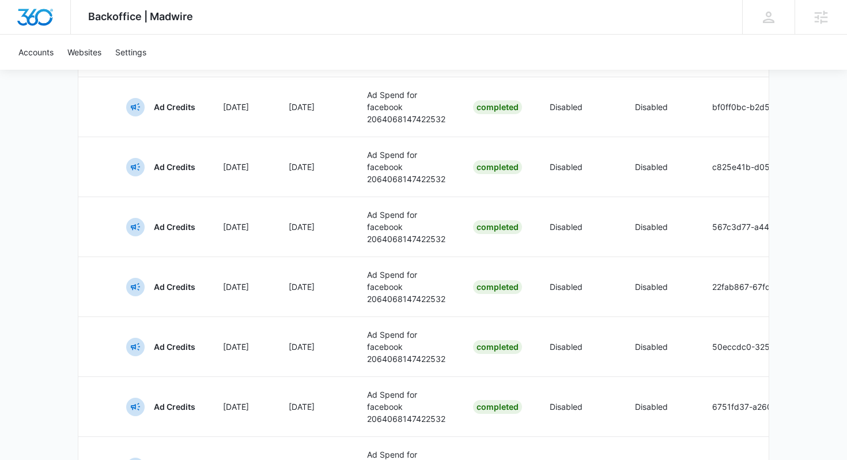
scroll to position [670, 0]
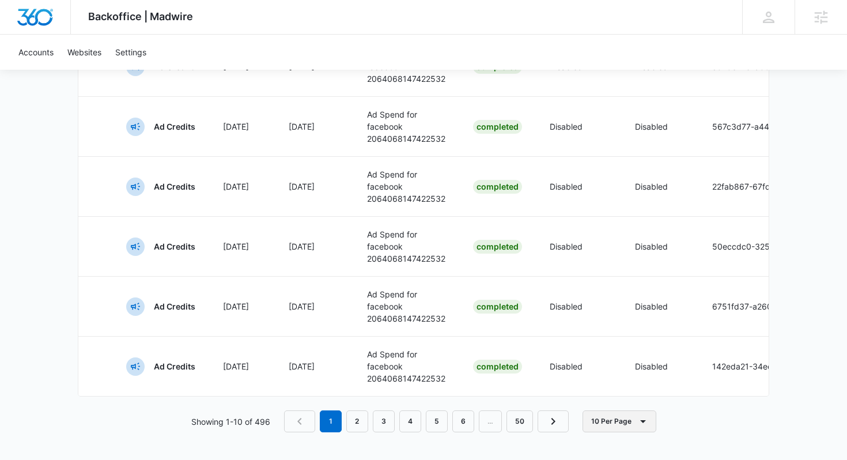
click at [623, 425] on button "10 Per Page" at bounding box center [620, 421] width 74 height 22
click at [621, 387] on div "100 Per Page" at bounding box center [622, 388] width 51 height 8
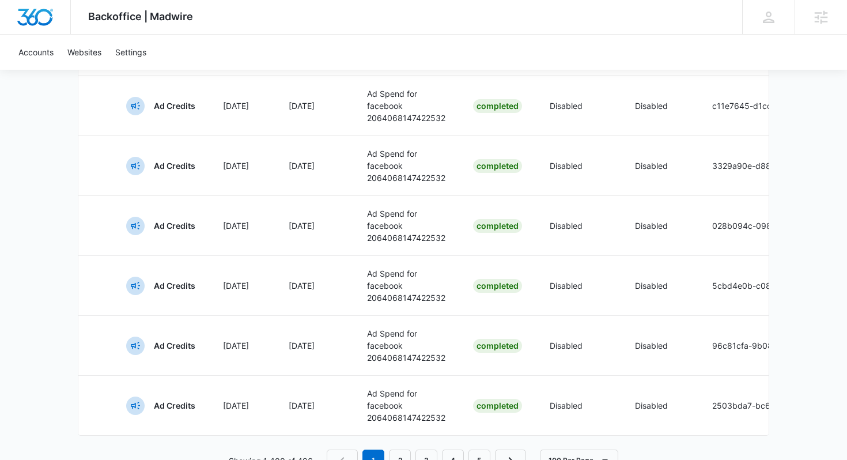
scroll to position [6066, 0]
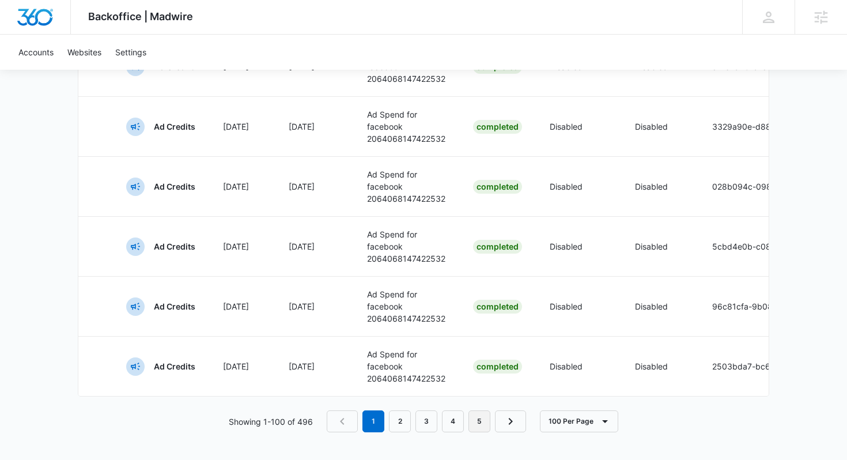
click at [477, 421] on link "5" at bounding box center [480, 421] width 22 height 22
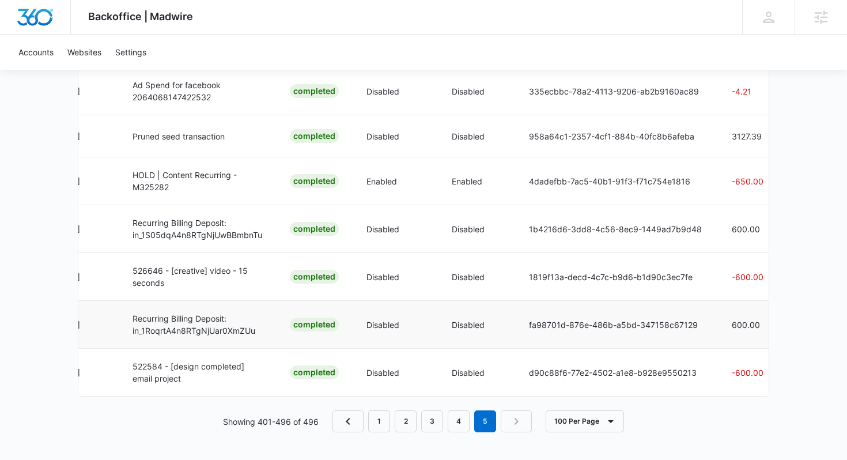
scroll to position [0, 363]
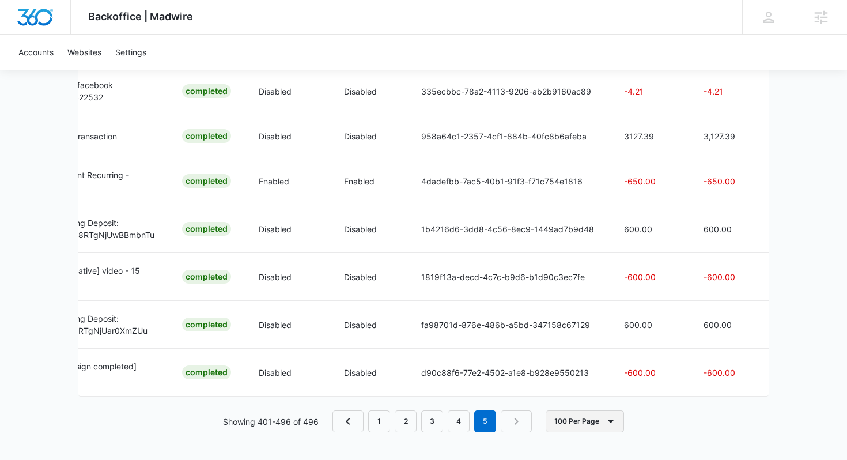
click at [592, 421] on button "100 Per Page" at bounding box center [585, 421] width 78 height 22
click at [524, 428] on nav "1 2 3 4 5" at bounding box center [432, 421] width 199 height 22
click at [517, 420] on nav "1 2 3 4 5" at bounding box center [432, 421] width 199 height 22
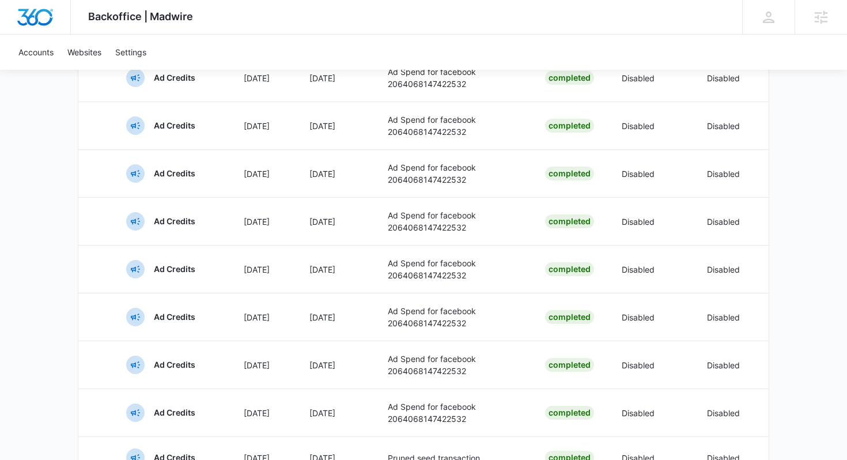
scroll to position [4136, 0]
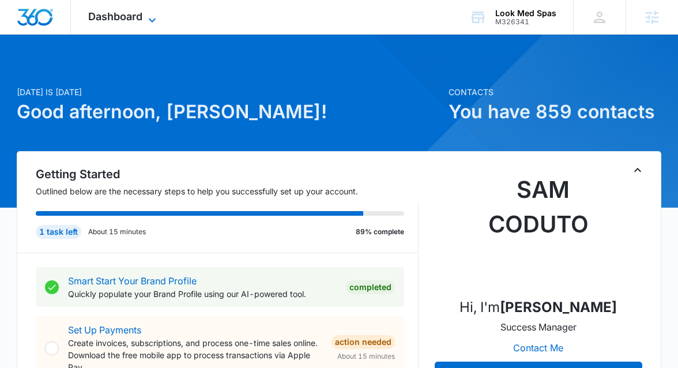
click at [130, 12] on span "Dashboard" at bounding box center [115, 16] width 54 height 12
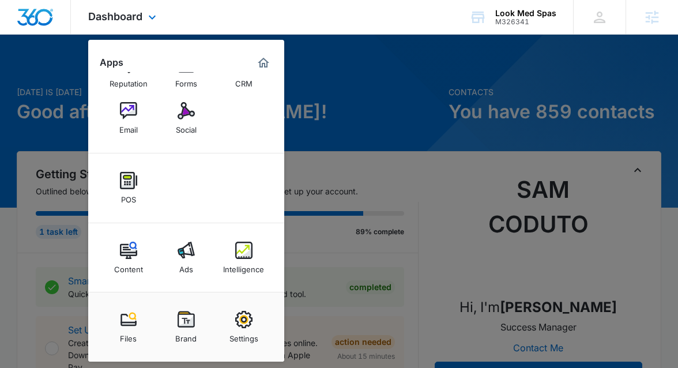
scroll to position [35, 0]
click at [249, 248] on img at bounding box center [243, 250] width 17 height 17
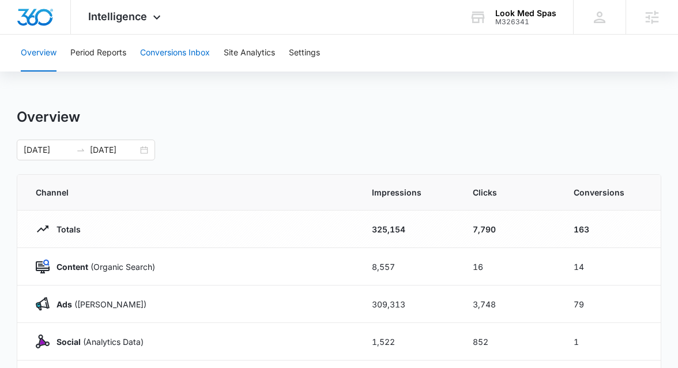
click at [155, 48] on button "Conversions Inbox" at bounding box center [175, 53] width 70 height 37
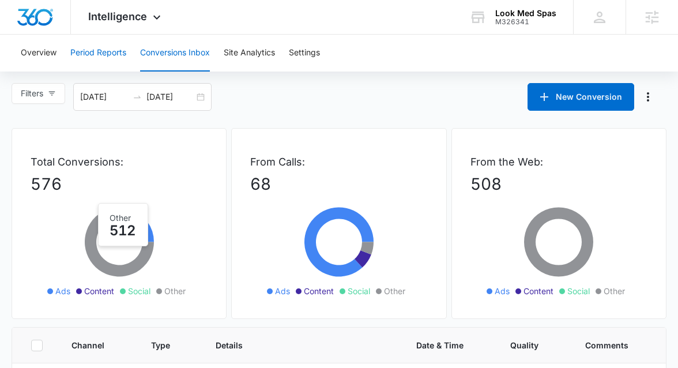
click at [103, 63] on button "Period Reports" at bounding box center [98, 53] width 56 height 37
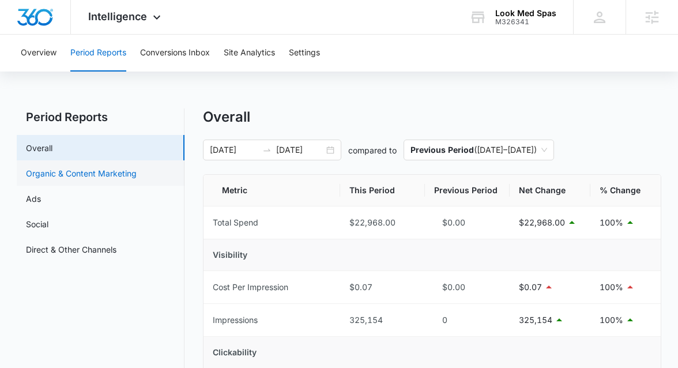
click at [125, 168] on link "Organic & Content Marketing" at bounding box center [81, 173] width 111 height 12
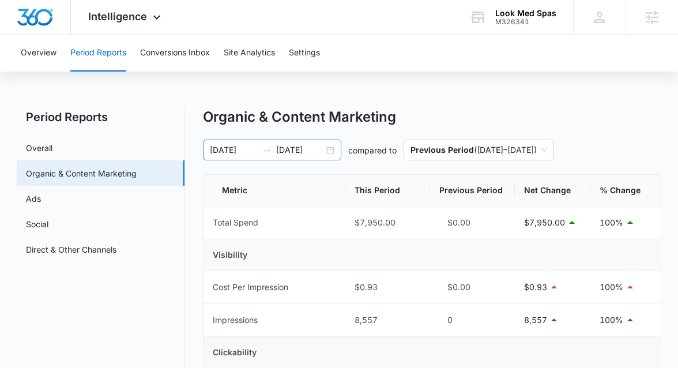
click at [337, 153] on div "03/03/2025 08/30/2025" at bounding box center [272, 150] width 138 height 21
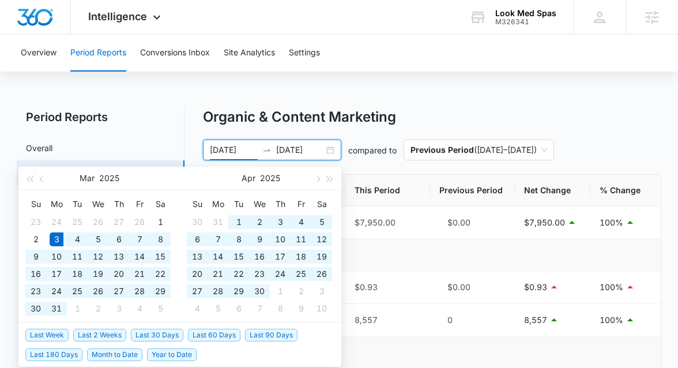
click at [332, 150] on div "03/03/2025 08/30/2025" at bounding box center [272, 150] width 138 height 21
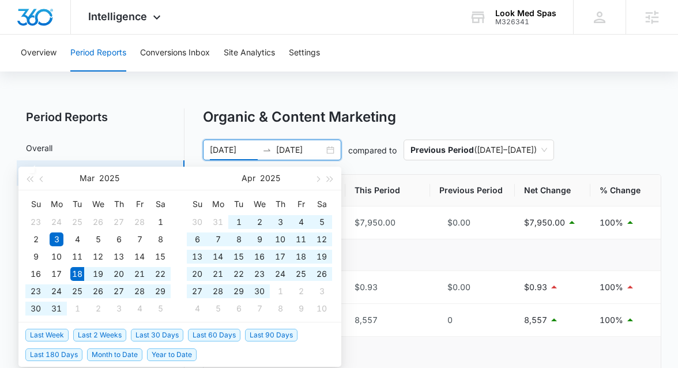
click at [72, 354] on span "Last 180 Days" at bounding box center [53, 354] width 57 height 13
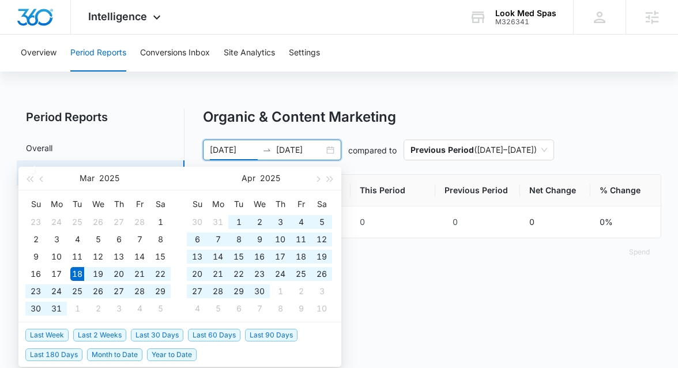
type input "03/18/2025"
type input "09/14/2025"
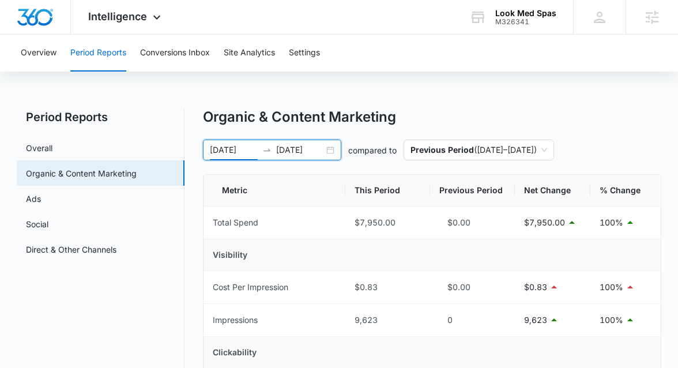
click at [327, 146] on div "03/18/2025 09/14/2025" at bounding box center [272, 150] width 138 height 21
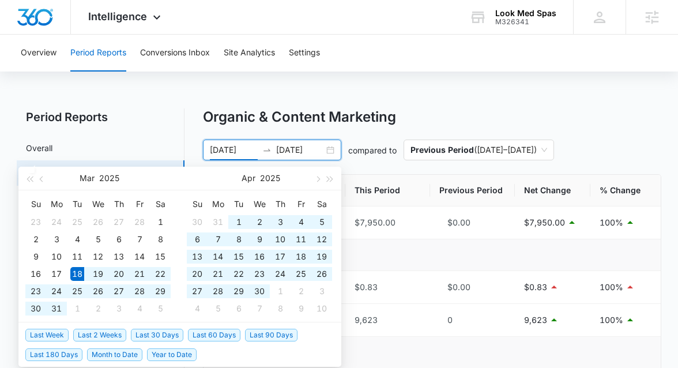
click at [327, 148] on div "03/18/2025 09/14/2025" at bounding box center [272, 150] width 138 height 21
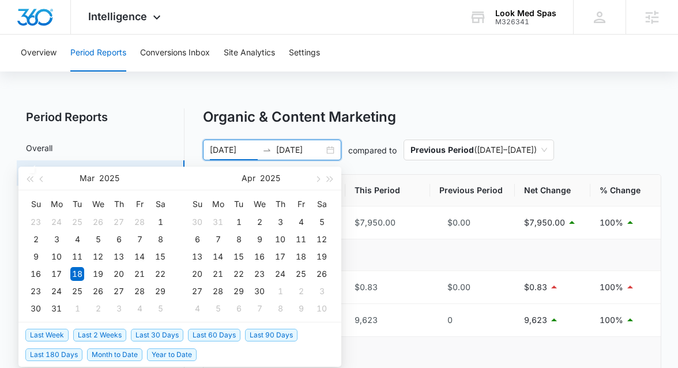
click at [154, 331] on span "Last 30 Days" at bounding box center [157, 335] width 52 height 13
type input "08/15/2025"
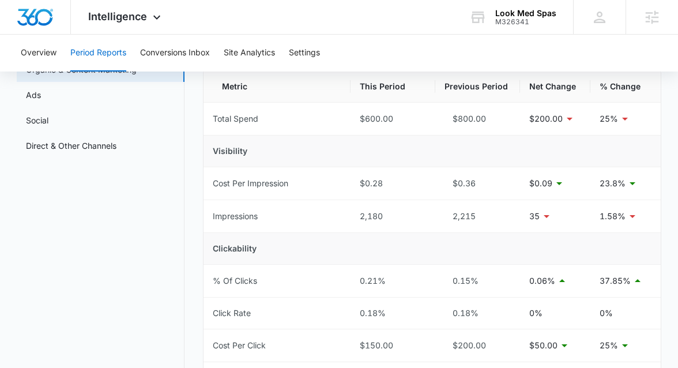
scroll to position [74, 0]
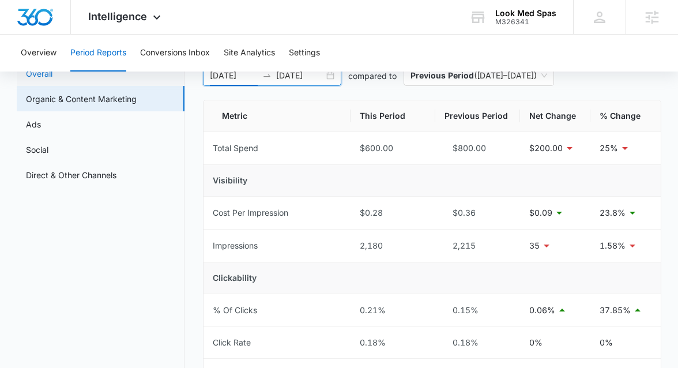
click at [42, 75] on link "Overall" at bounding box center [39, 73] width 27 height 12
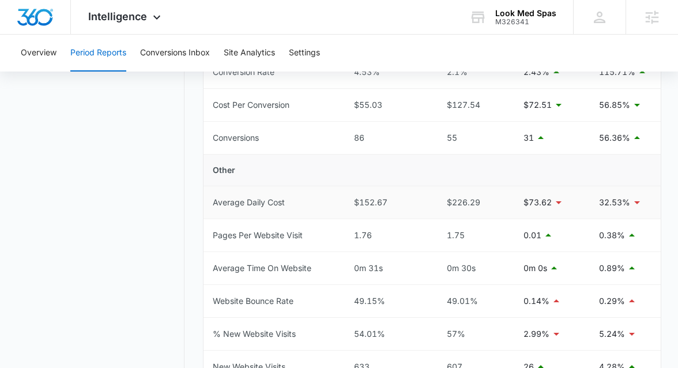
scroll to position [446, 0]
